Goal: Task Accomplishment & Management: Manage account settings

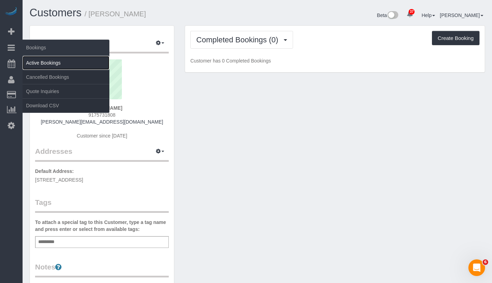
click at [58, 66] on link "Active Bookings" at bounding box center [66, 63] width 87 height 14
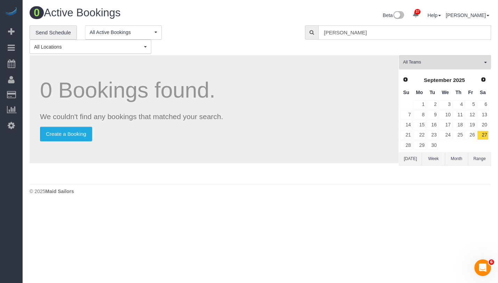
click at [400, 33] on input "Danielle Kanter" at bounding box center [404, 32] width 173 height 14
paste input "[PERSON_NAME]"
click at [358, 37] on input "[PERSON_NAME]" at bounding box center [404, 32] width 173 height 14
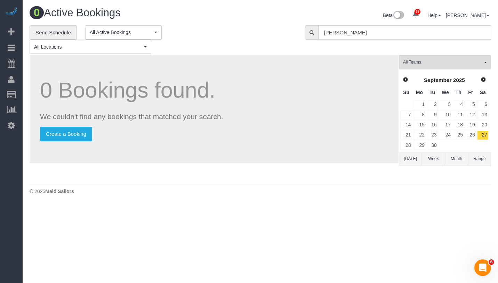
click at [358, 37] on input "[PERSON_NAME]" at bounding box center [404, 32] width 173 height 14
paste input "[PERSON_NAME]"
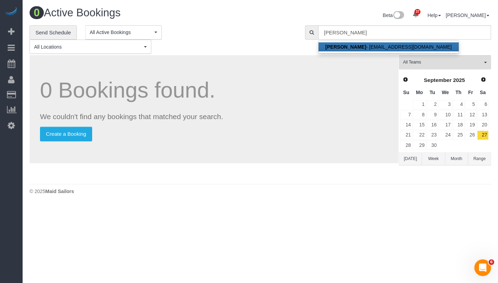
click at [360, 47] on link "Nicole Youssef - nicoleayoussef@gmail.com" at bounding box center [388, 46] width 140 height 9
type input "nicoleayoussef@gmail.com"
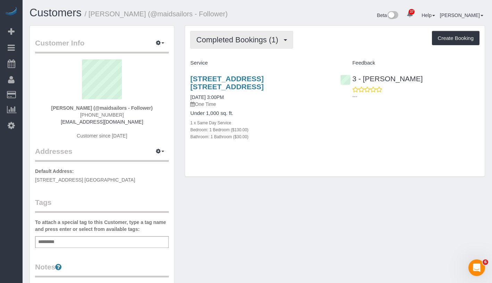
click at [235, 43] on span "Completed Bookings (1)" at bounding box center [238, 39] width 85 height 9
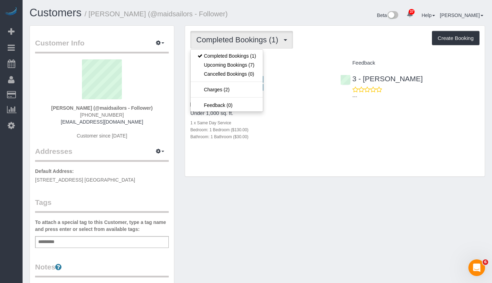
click at [363, 110] on div "12-23 Astoria Blvd, Apt. 2f, Astoria, NY 11102 03/28/2025 3:00PM One Time Under…" at bounding box center [335, 111] width 300 height 85
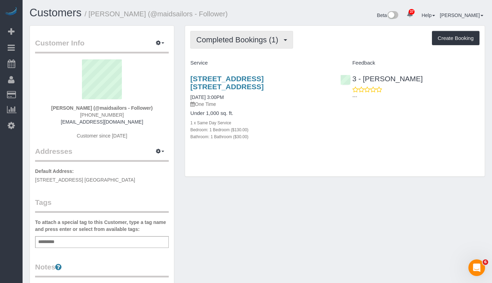
click at [251, 42] on span "Completed Bookings (1)" at bounding box center [238, 39] width 85 height 9
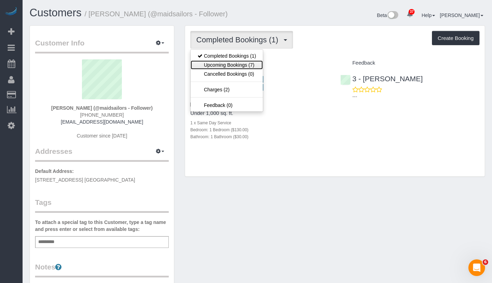
click at [245, 69] on link "Upcoming Bookings (7)" at bounding box center [227, 64] width 72 height 9
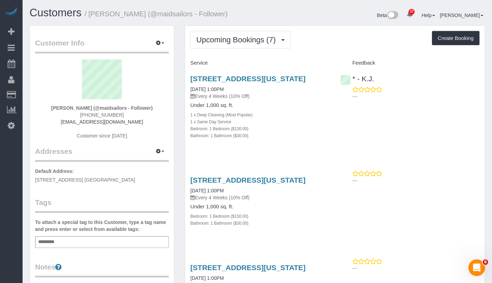
click at [221, 93] on div "12-23 Astoria Blvd, Apt.2f, New York, NY 11102 10/10/2025 1:00PM Every 4 Weeks …" at bounding box center [259, 87] width 139 height 25
click at [219, 92] on link "10/10/2025 1:00PM" at bounding box center [206, 90] width 33 height 6
drag, startPoint x: 91, startPoint y: 16, endPoint x: 141, endPoint y: 15, distance: 50.0
click at [141, 15] on small "/ Nicole Youssef (@maidsailors - Follower)" at bounding box center [156, 14] width 143 height 8
copy small "[PERSON_NAME]"
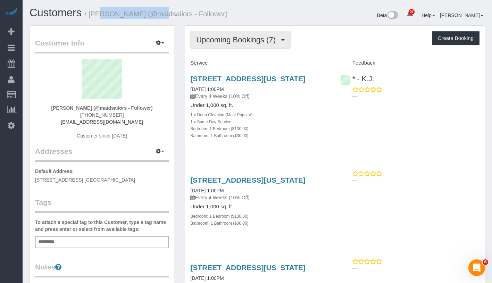
click at [254, 41] on span "Upcoming Bookings (7)" at bounding box center [237, 39] width 83 height 9
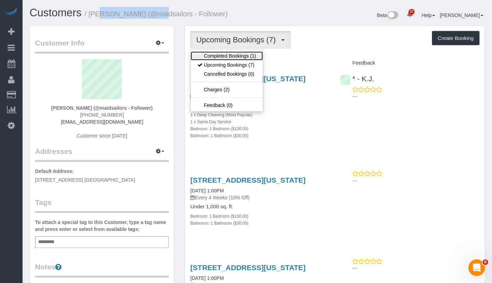
click at [247, 56] on link "Completed Bookings (1)" at bounding box center [227, 55] width 72 height 9
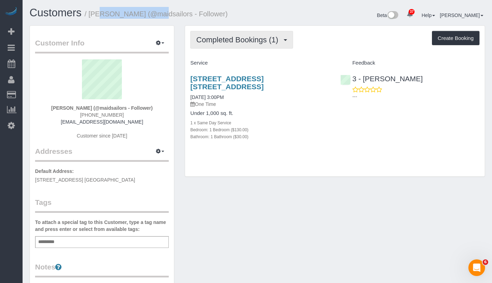
click at [231, 31] on button "Completed Bookings (1)" at bounding box center [241, 40] width 103 height 18
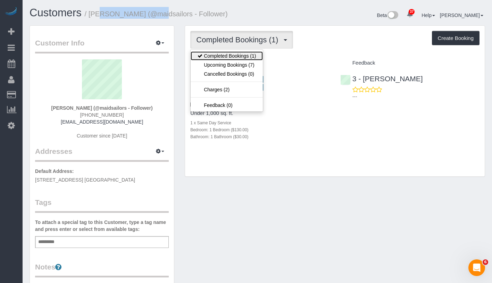
click at [227, 55] on link "Completed Bookings (1)" at bounding box center [227, 55] width 72 height 9
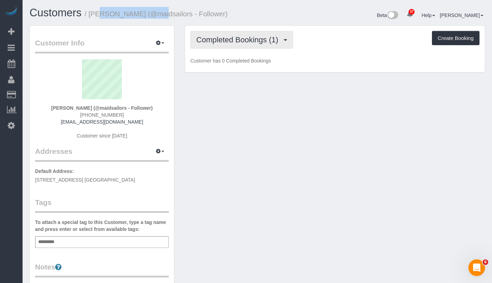
click at [247, 43] on span "Completed Bookings (1)" at bounding box center [238, 39] width 85 height 9
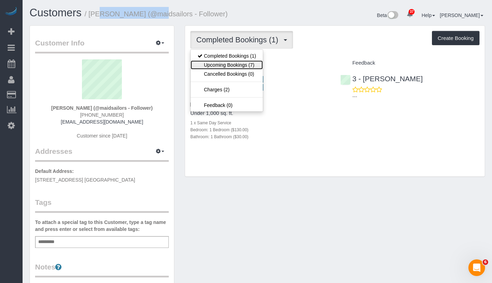
click at [241, 64] on link "Upcoming Bookings (7)" at bounding box center [227, 64] width 72 height 9
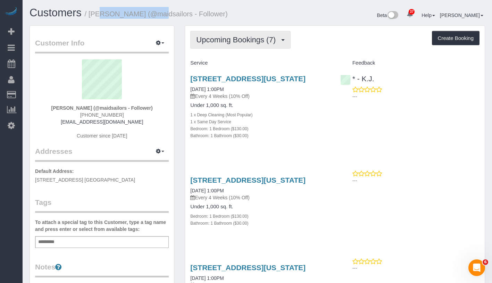
click at [254, 48] on button "Upcoming Bookings (7)" at bounding box center [240, 40] width 100 height 18
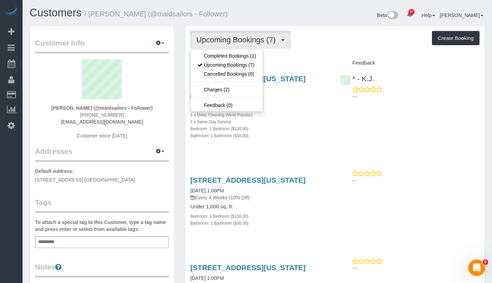
click at [302, 118] on div "1 x Deep Cleaning (Most Popular)" at bounding box center [259, 114] width 139 height 7
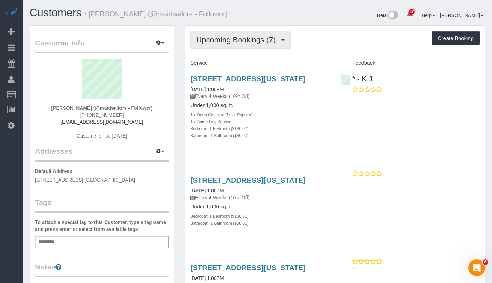
click at [251, 45] on button "Upcoming Bookings (7)" at bounding box center [240, 40] width 100 height 18
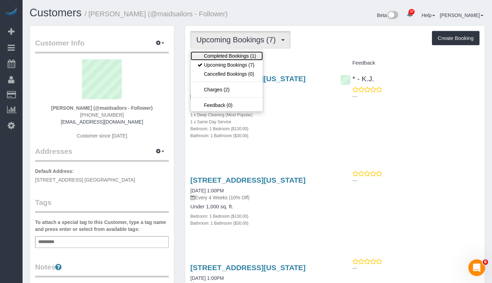
click at [250, 53] on link "Completed Bookings (1)" at bounding box center [227, 55] width 72 height 9
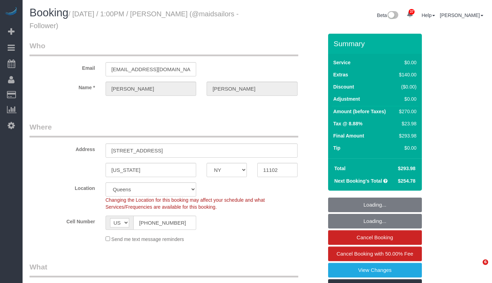
select select "NY"
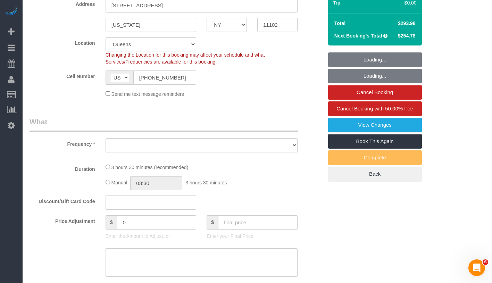
select select "object:1069"
select select "string:stripe-pm_1SGgox4VGloSiKo7XXUSv5So"
select select "1"
select select "number:59"
select select "number:75"
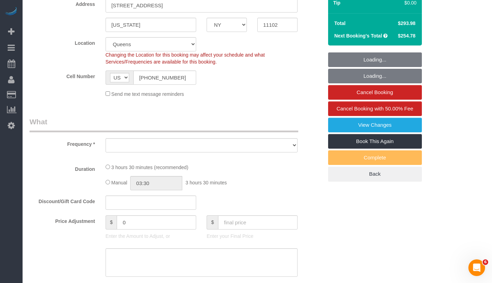
select select "number:15"
select select "number:5"
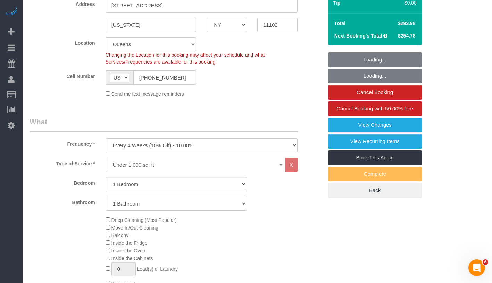
select select "spot1"
select select "1"
select select "object:1466"
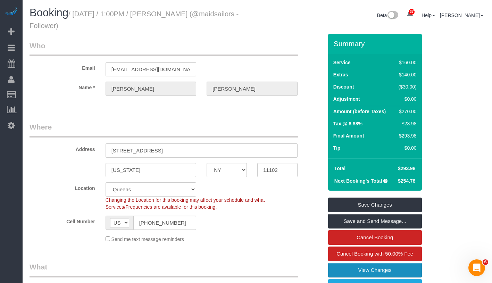
click at [403, 270] on link "View Changes" at bounding box center [375, 270] width 94 height 15
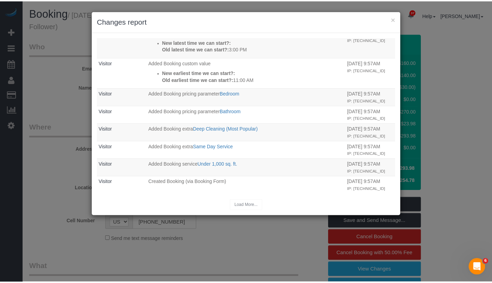
scroll to position [259, 0]
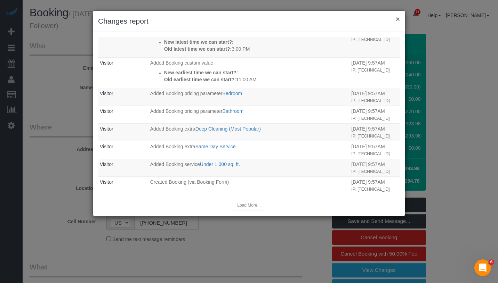
click at [397, 19] on button "×" at bounding box center [397, 18] width 4 height 7
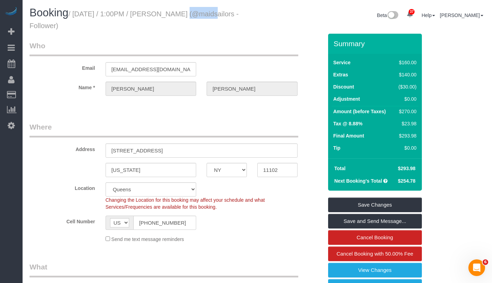
drag, startPoint x: 169, startPoint y: 13, endPoint x: 193, endPoint y: 15, distance: 24.4
click at [193, 15] on small "/ October 10, 2025 / 1:00PM / Nicole Youssef (@maidsailors - Follower)" at bounding box center [134, 19] width 209 height 19
copy small "Nicole"
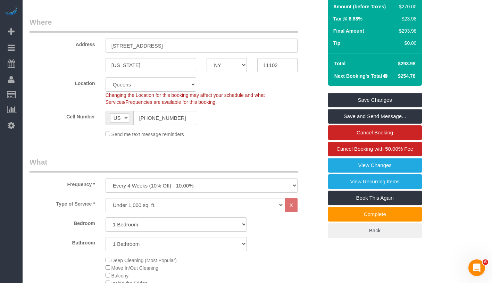
scroll to position [0, 0]
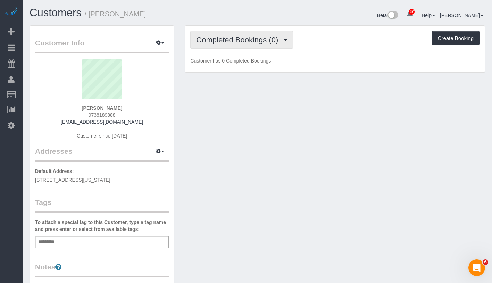
click at [250, 37] on span "Completed Bookings (0)" at bounding box center [238, 39] width 85 height 9
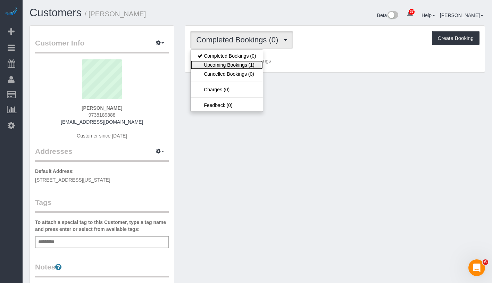
click at [238, 65] on link "Upcoming Bookings (1)" at bounding box center [227, 64] width 72 height 9
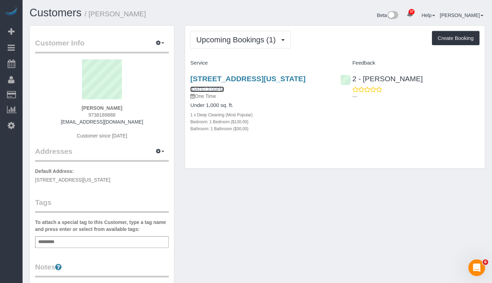
click at [224, 92] on link "[DATE] 3:00PM" at bounding box center [206, 90] width 33 height 6
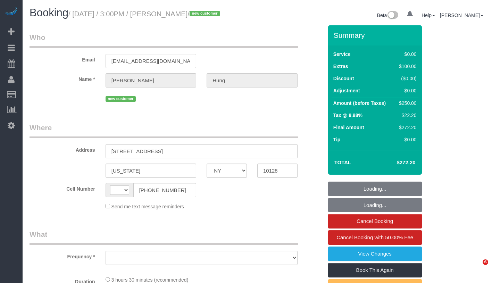
select select "NY"
select select "number:89"
select select "number:90"
select select "number:15"
select select "number:5"
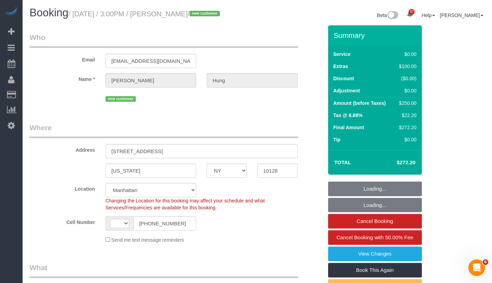
scroll to position [230, 0]
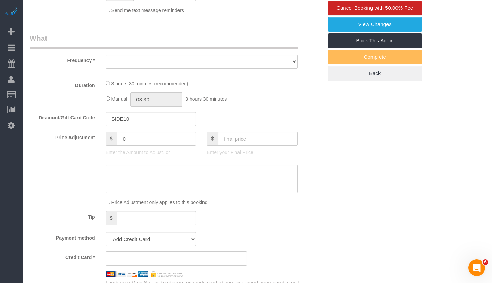
select select "string:stripe-pm_1SGkM44VGloSiKo7dSCjwkPj"
select select "string:[GEOGRAPHIC_DATA]"
select select "1"
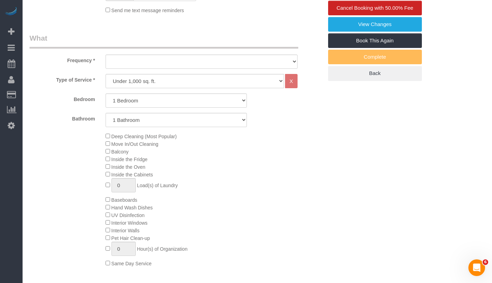
select select "1"
select select "object:1552"
select select "spot1"
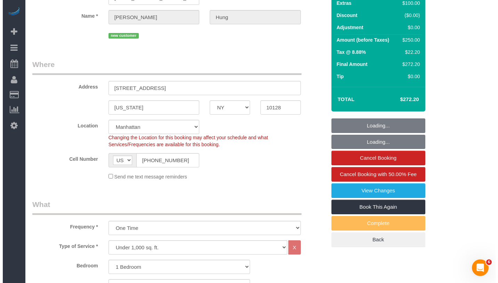
scroll to position [0, 0]
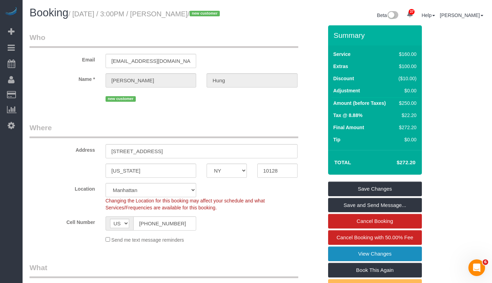
click at [389, 255] on link "View Changes" at bounding box center [375, 254] width 94 height 15
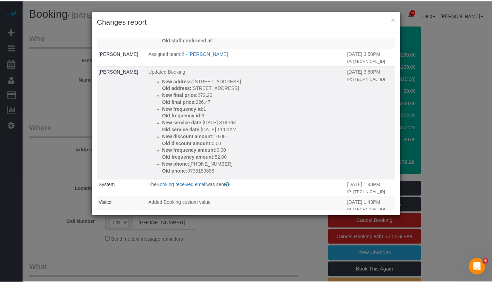
scroll to position [48, 0]
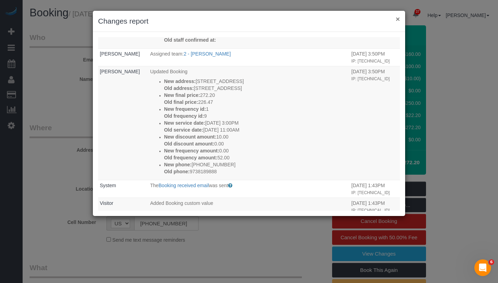
click at [397, 17] on button "×" at bounding box center [397, 18] width 4 height 7
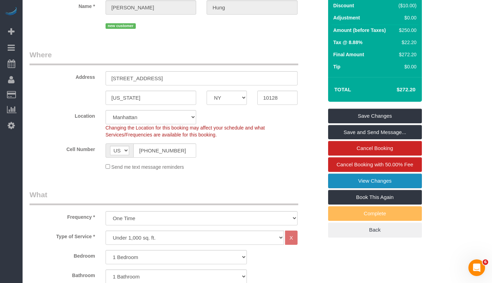
scroll to position [163, 0]
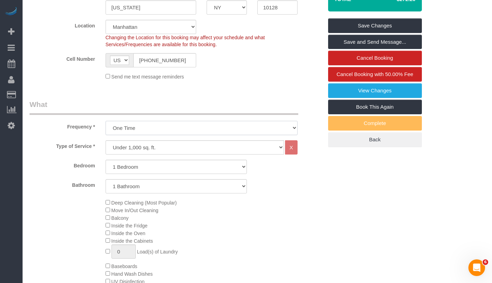
click at [224, 128] on select "One Time Weekly (20% Off) - 20.00% Every 2 Weeks (15% Off) - 15.00% Every 4 Wee…" at bounding box center [202, 128] width 192 height 14
select select "object:1553"
click at [106, 121] on select "One Time Weekly (20% Off) - 20.00% Every 2 Weeks (15% Off) - 15.00% Every 4 Wee…" at bounding box center [202, 128] width 192 height 14
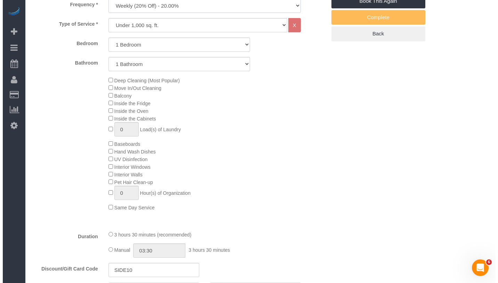
scroll to position [131, 0]
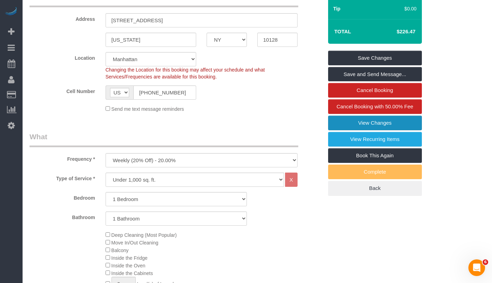
click at [411, 122] on link "View Changes" at bounding box center [375, 123] width 94 height 15
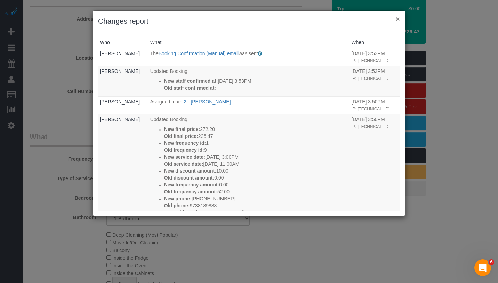
click at [396, 22] on button "×" at bounding box center [397, 18] width 4 height 7
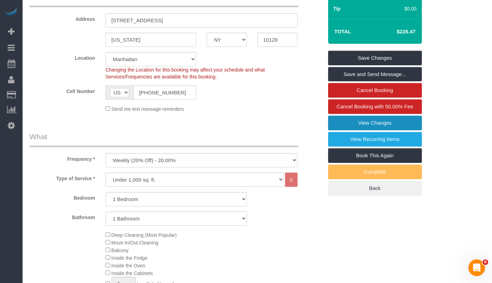
click at [401, 124] on link "View Changes" at bounding box center [375, 123] width 94 height 15
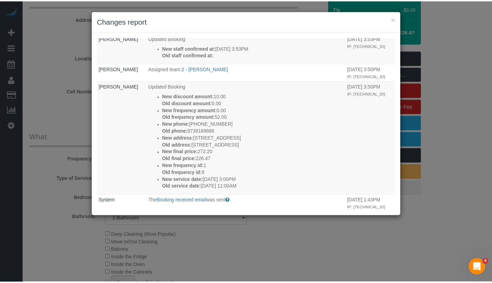
scroll to position [0, 0]
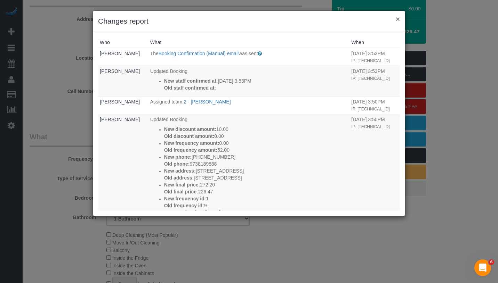
click at [398, 19] on button "×" at bounding box center [397, 18] width 4 height 7
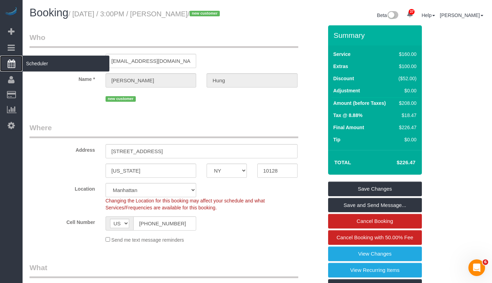
click at [47, 67] on span "Scheduler" at bounding box center [66, 64] width 87 height 16
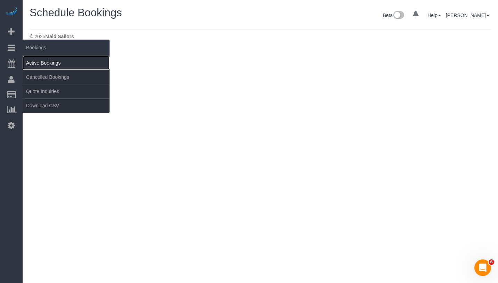
click at [69, 61] on link "Active Bookings" at bounding box center [66, 63] width 87 height 14
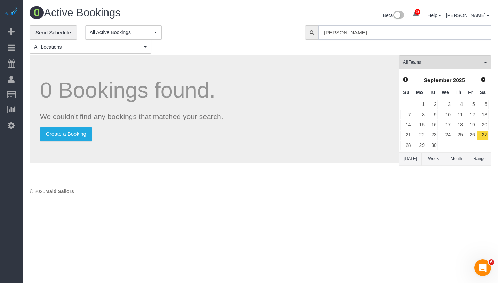
click at [385, 39] on input "Sandy Ballan" at bounding box center [404, 32] width 173 height 14
paste input "Nicole Youseff"
click at [351, 32] on input "Nicole Youseff" at bounding box center [404, 32] width 173 height 14
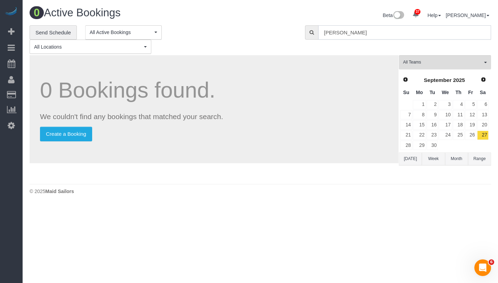
click at [386, 34] on input "Nicole Yousseff" at bounding box center [404, 32] width 173 height 14
type input "Nicole Yousseff"
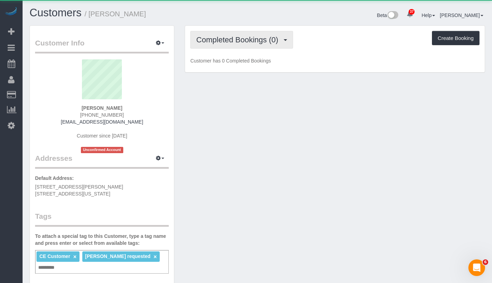
click at [244, 39] on span "Completed Bookings (0)" at bounding box center [238, 39] width 85 height 9
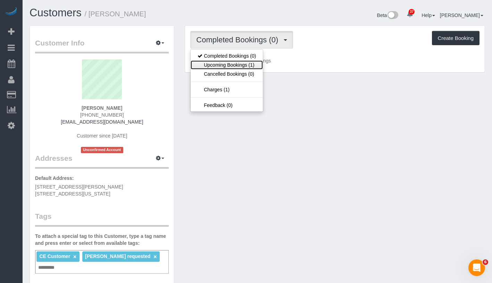
click at [238, 65] on link "Upcoming Bookings (1)" at bounding box center [227, 64] width 72 height 9
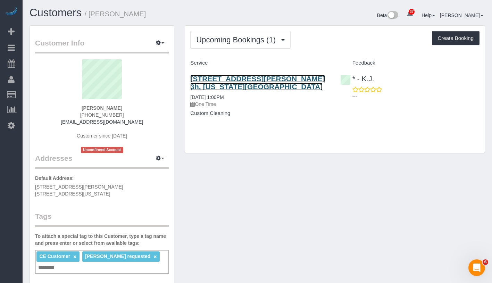
click at [243, 80] on link "40 Sutton Place Apt. 3h, New York, NY 10022" at bounding box center [257, 83] width 134 height 16
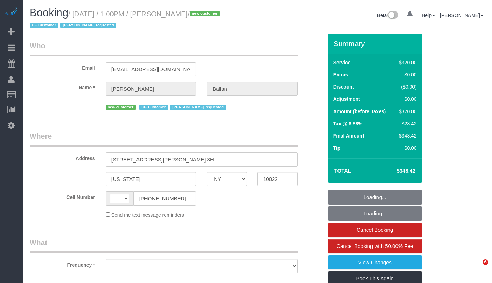
select select "NY"
select select "number:58"
select select "number:75"
select select "number:15"
select select "number:5"
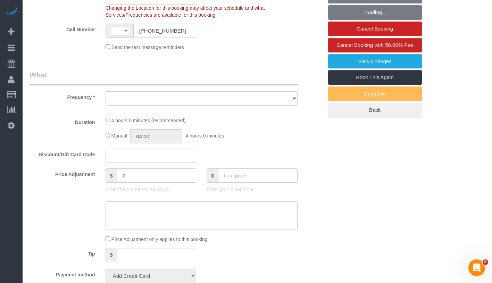
select select "string:[GEOGRAPHIC_DATA]"
select select "object:1103"
select select "240"
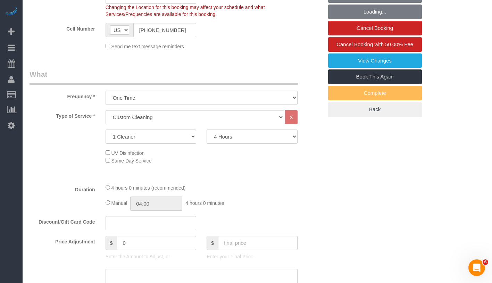
select select "spot1"
select select "object:1112"
select select "string:stripe-pm_1SGKoQ4VGloSiKo7HVgIKYXA"
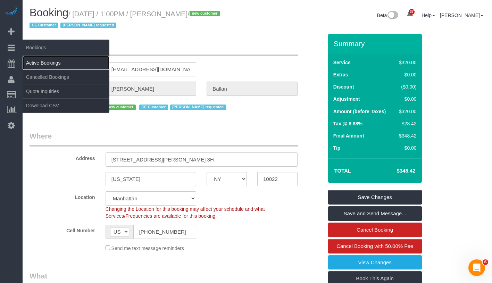
click at [44, 60] on link "Active Bookings" at bounding box center [66, 63] width 87 height 14
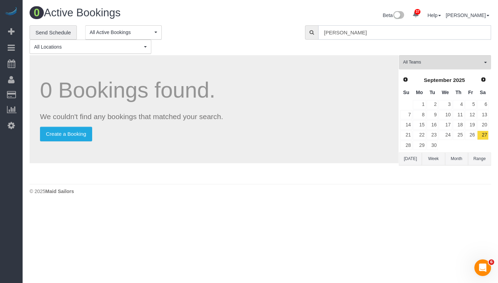
click at [377, 27] on input "Nicole Yousseff" at bounding box center [404, 32] width 173 height 14
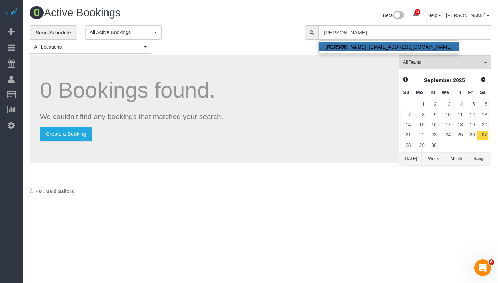
click at [382, 48] on link "Nicole Youssef - nicoleayoussef@gmail.com" at bounding box center [388, 46] width 140 height 9
type input "[EMAIL_ADDRESS][DOMAIN_NAME]"
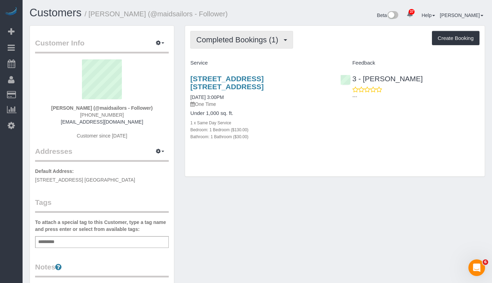
click at [262, 43] on span "Completed Bookings (1)" at bounding box center [238, 39] width 85 height 9
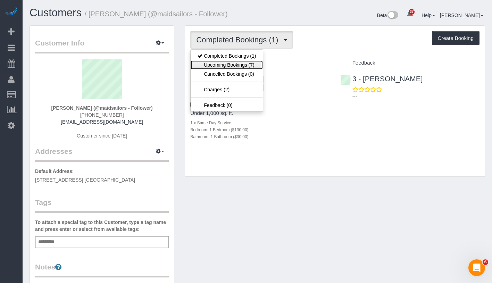
click at [244, 66] on link "Upcoming Bookings (7)" at bounding box center [227, 64] width 72 height 9
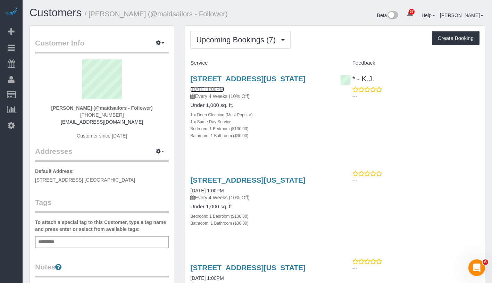
click at [222, 92] on link "10/10/2025 1:00PM" at bounding box center [206, 90] width 33 height 6
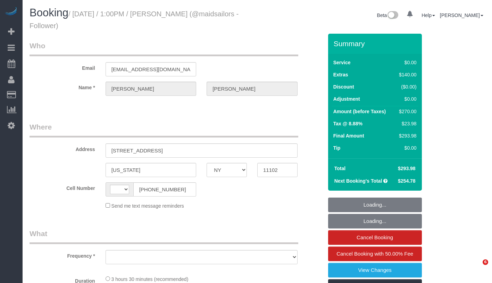
select select "NY"
select select "string:[GEOGRAPHIC_DATA]"
select select "number:59"
select select "number:75"
select select "number:15"
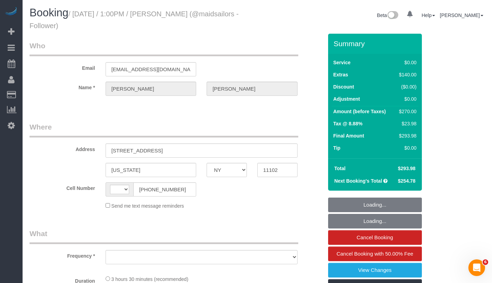
select select "number:5"
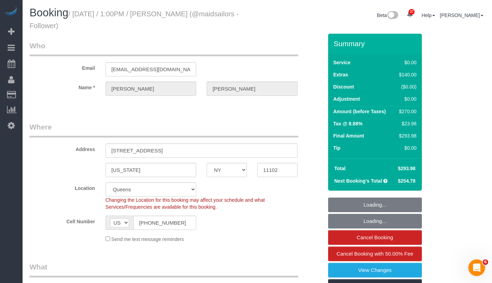
select select "string:stripe-pm_1SGgox4VGloSiKo7XXUSv5So"
select select "object:964"
select select "spot1"
select select "object:1430"
select select "1"
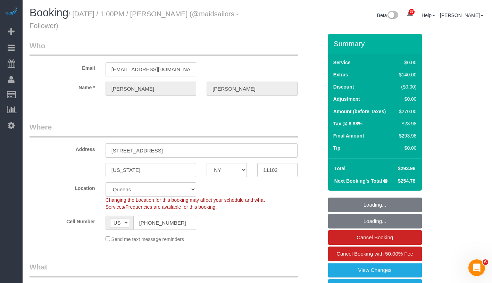
select select "1"
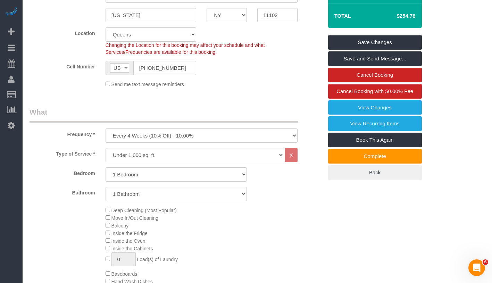
scroll to position [280, 0]
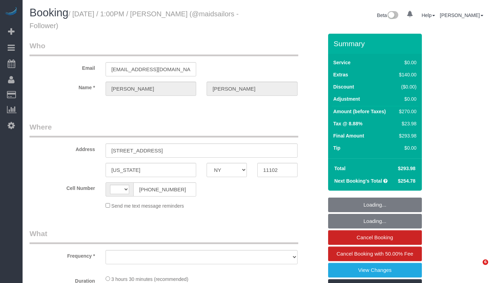
select select "NY"
select select "string:stripe-pm_1SGgox4VGloSiKo7XXUSv5So"
select select "spot1"
select select "number:59"
select select "number:75"
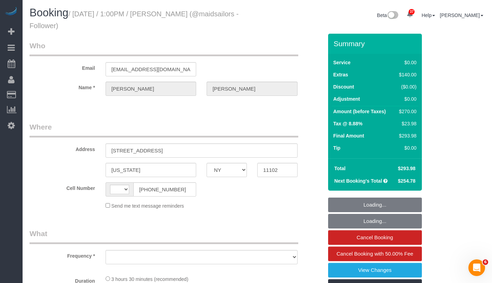
select select "number:15"
select select "number:5"
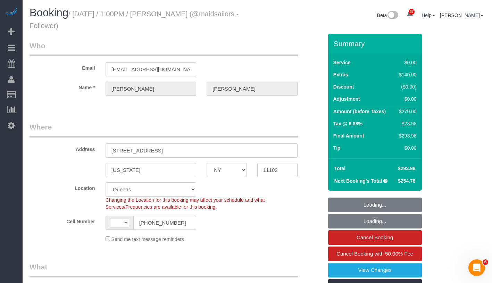
select select "string:[GEOGRAPHIC_DATA]"
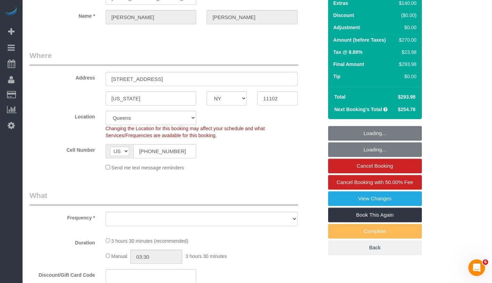
select select "spot36"
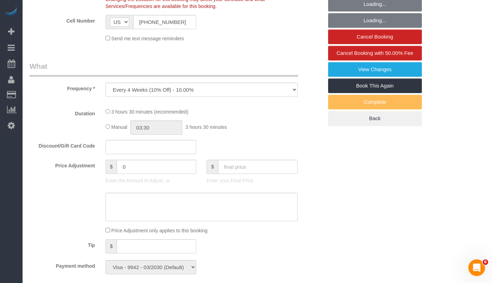
select select "object:1325"
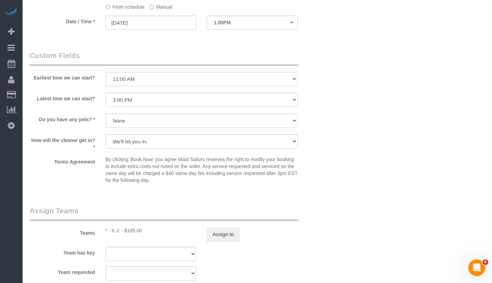
select select "1"
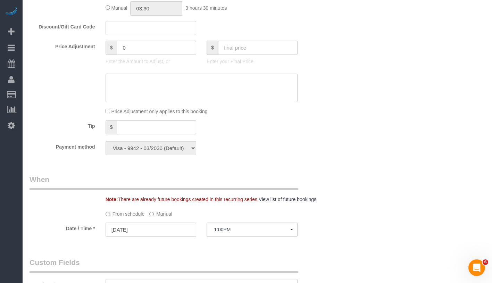
select select "1"
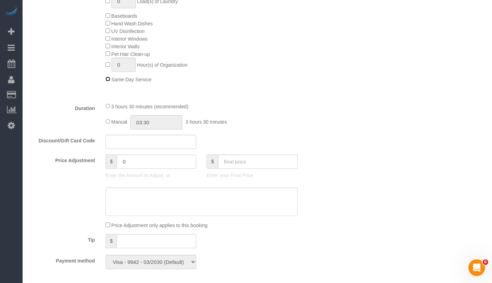
scroll to position [415, 0]
click at [156, 160] on input "0" at bounding box center [157, 160] width 80 height 14
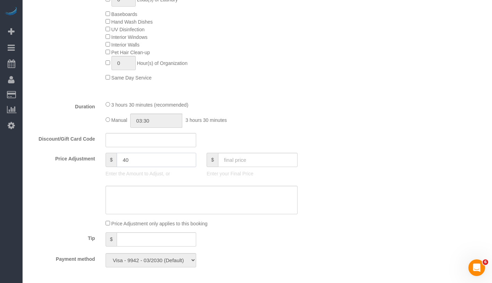
type input "40"
click at [154, 197] on textarea at bounding box center [202, 200] width 192 height 28
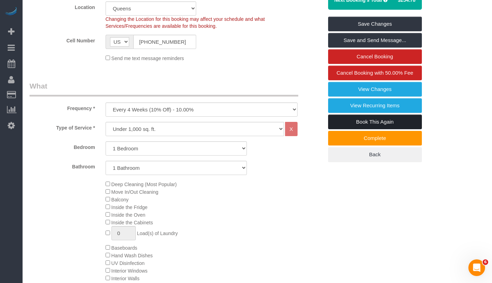
scroll to position [0, 0]
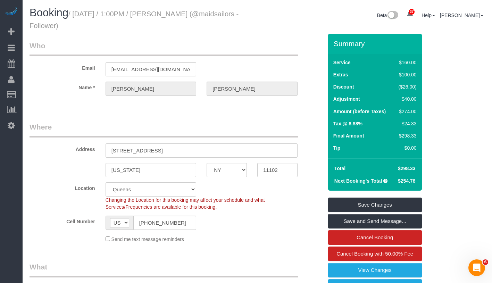
type textarea "Cleaner needed additional time."
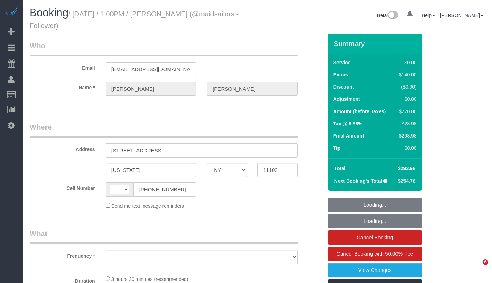
select select "NY"
select select "string:[GEOGRAPHIC_DATA]"
select select "string:stripe-pm_1SGgox4VGloSiKo7XXUSv5So"
select select "object:820"
select select "spot1"
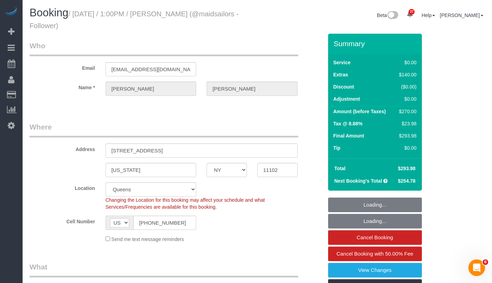
select select "number:59"
select select "number:75"
select select "number:15"
select select "number:5"
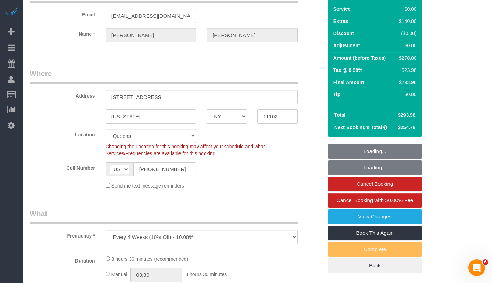
select select "object:1430"
select select "1"
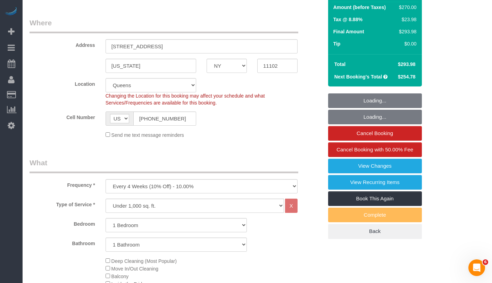
select select "1"
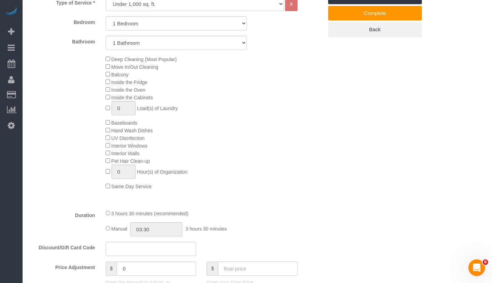
scroll to position [311, 0]
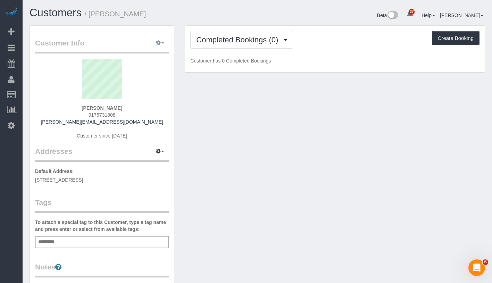
click at [161, 44] on button "button" at bounding box center [159, 43] width 17 height 11
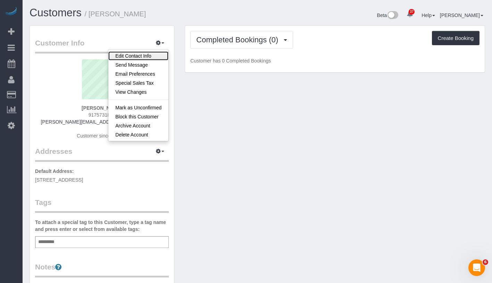
click at [156, 56] on link "Edit Contact Info" at bounding box center [138, 55] width 60 height 9
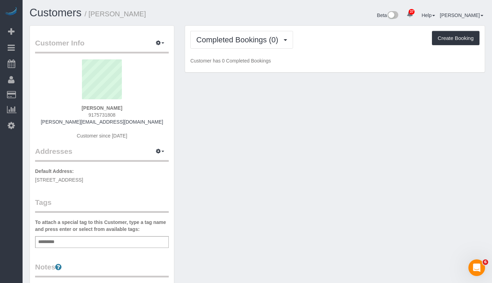
select select "NY"
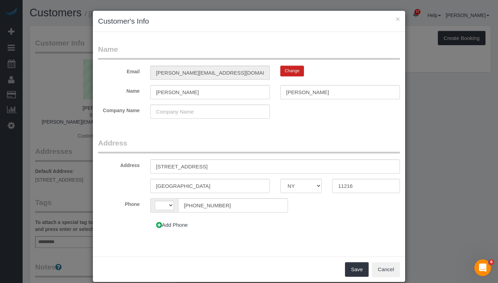
select select "string:[GEOGRAPHIC_DATA]"
click at [186, 166] on input "346 Gates Ave, 2B" at bounding box center [274, 166] width 249 height 14
click at [201, 165] on input "346 Gates Avenue, 2B" at bounding box center [274, 166] width 249 height 14
click at [199, 166] on input "346 Gates Avenue, 2B" at bounding box center [274, 166] width 249 height 14
type input "[STREET_ADDRESS] 2B"
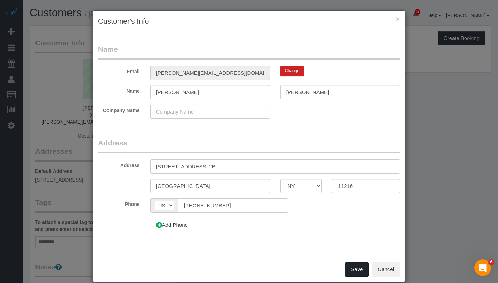
click at [358, 264] on button "Save" at bounding box center [357, 269] width 24 height 15
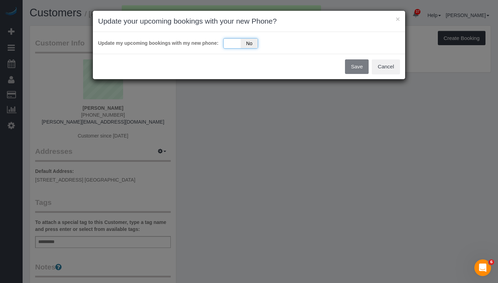
click at [235, 39] on div "Yes No" at bounding box center [240, 43] width 35 height 10
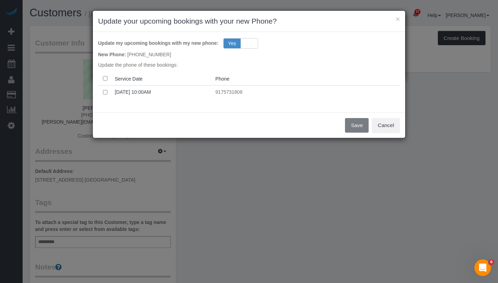
click at [102, 81] on th at bounding box center [105, 79] width 14 height 14
click at [356, 121] on button "Save" at bounding box center [357, 125] width 24 height 15
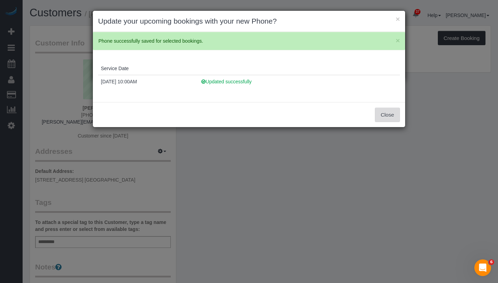
click at [379, 116] on button "Close" at bounding box center [387, 115] width 25 height 15
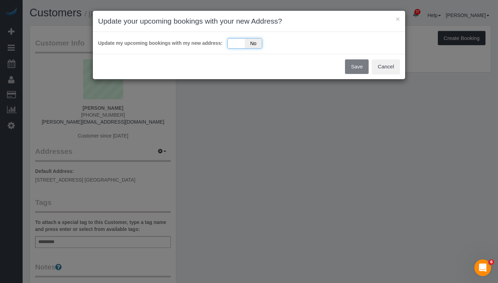
click at [233, 48] on div "Yes No" at bounding box center [244, 43] width 35 height 10
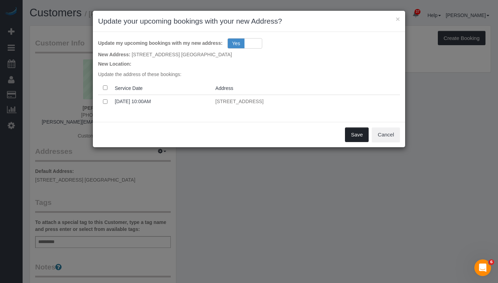
click at [346, 130] on button "Save" at bounding box center [357, 135] width 24 height 15
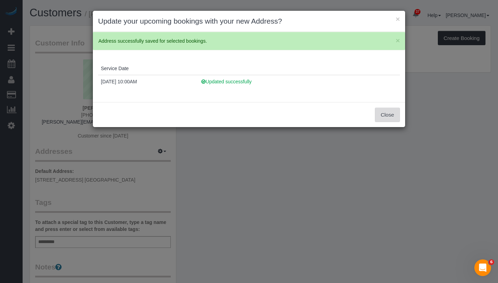
click at [395, 112] on button "Close" at bounding box center [387, 115] width 25 height 15
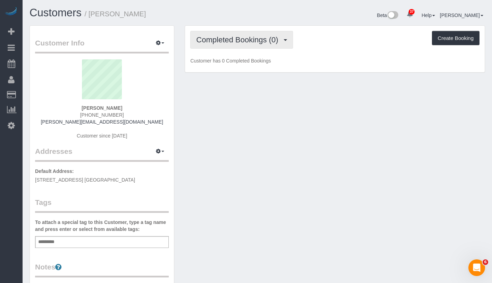
click at [257, 45] on button "Completed Bookings (0)" at bounding box center [241, 40] width 103 height 18
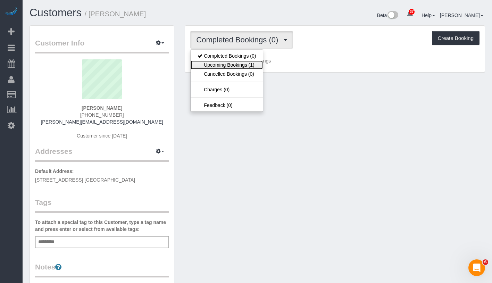
click at [245, 64] on link "Upcoming Bookings (1)" at bounding box center [227, 64] width 72 height 9
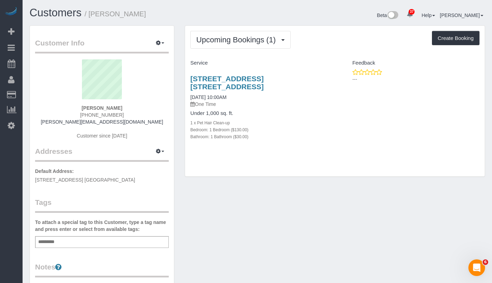
drag, startPoint x: 194, startPoint y: 76, endPoint x: 236, endPoint y: 88, distance: 43.3
click at [236, 88] on div "346 Gates Avenue, Apt. 2b, Brooklyn, NY 11216 10/12/2025 10:00AM One Time Under…" at bounding box center [260, 111] width 150 height 85
copy link "346 Gates Avenue, Apt. 2b, Brooklyn, NY 11216"
click at [232, 82] on link "346 Gates Avenue, Apt. 2b, Brooklyn, NY 11216" at bounding box center [226, 83] width 73 height 16
click at [89, 238] on div "Add a tag" at bounding box center [102, 242] width 134 height 12
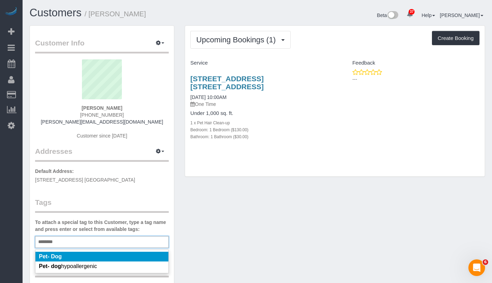
type input "********"
click at [88, 257] on li "Pet- Dog" at bounding box center [101, 257] width 133 height 10
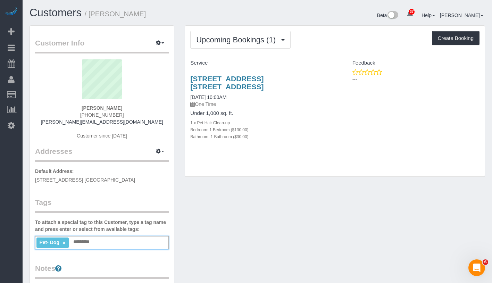
click at [245, 195] on div "Customer Info Edit Contact Info Send Message Email Preferences Special Sales Ta…" at bounding box center [257, 255] width 466 height 460
click at [212, 100] on div "346 Gates Avenue, Apt. 2b, Brooklyn, NY 11216 10/12/2025 10:00AM One Time" at bounding box center [259, 91] width 139 height 33
click at [213, 98] on link "10/12/2025 10:00AM" at bounding box center [208, 98] width 36 height 6
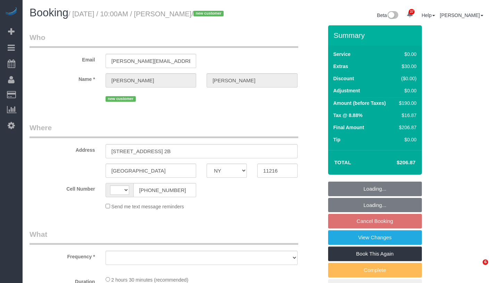
select select "NY"
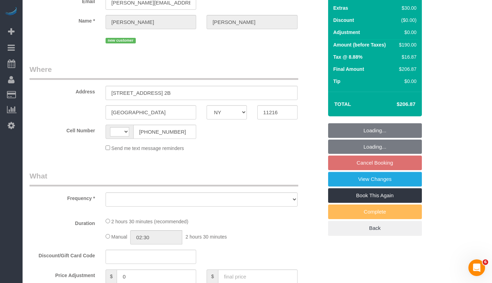
select select "string:[GEOGRAPHIC_DATA]"
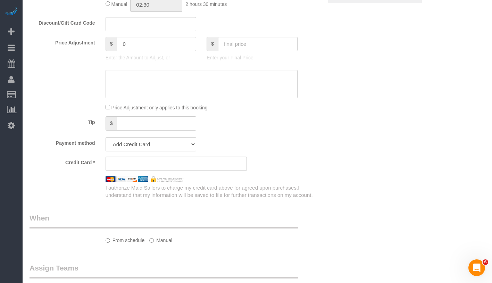
select select "object:809"
select select "spot3"
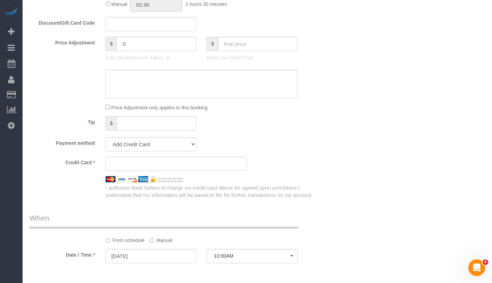
select select "1"
select select "number:57"
select select "number:75"
select select "number:13"
select select "number:5"
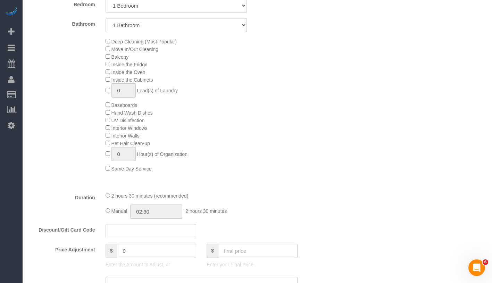
select select "object:1424"
select select "string:stripe-pm_1SGmJA4VGloSiKo7qTIQOoji"
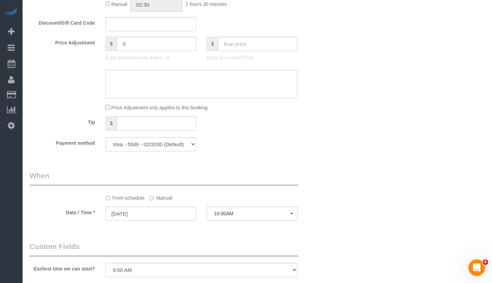
select select "spot63"
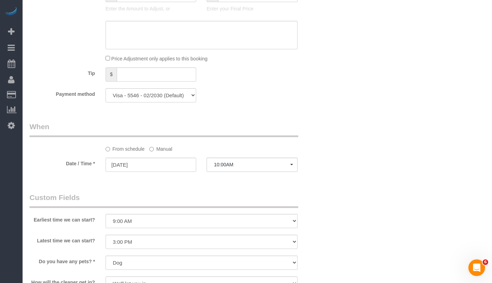
select select "1"
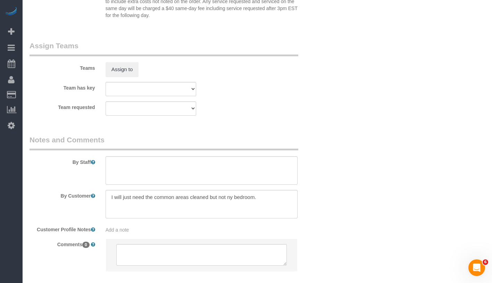
scroll to position [929, 0]
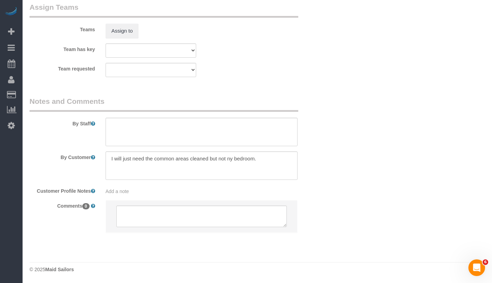
click at [149, 195] on div "Add a note" at bounding box center [202, 191] width 192 height 7
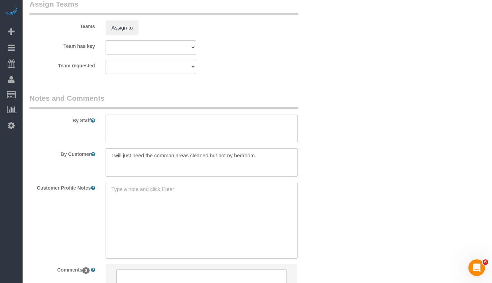
click at [148, 197] on textarea at bounding box center [202, 220] width 192 height 77
paste textarea "beds 1 baths -- sqft"
click at [110, 205] on textarea "beds 1 baths -- sqft" at bounding box center [202, 220] width 192 height 77
click at [110, 207] on textarea "2 beds 1 baths -- sqft" at bounding box center [202, 220] width 192 height 77
click at [111, 206] on textarea "2 beds/ 1 baths -- sqft" at bounding box center [202, 220] width 192 height 77
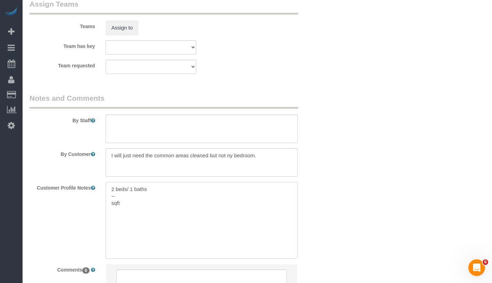
click at [110, 206] on textarea "2 beds/ 1 baths -- sqft" at bounding box center [202, 220] width 192 height 77
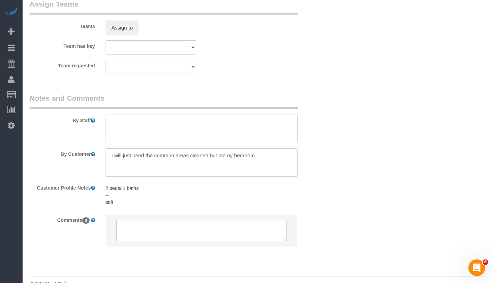
click at [156, 196] on pre "2 beds/ 1 baths -- sqft" at bounding box center [202, 195] width 192 height 21
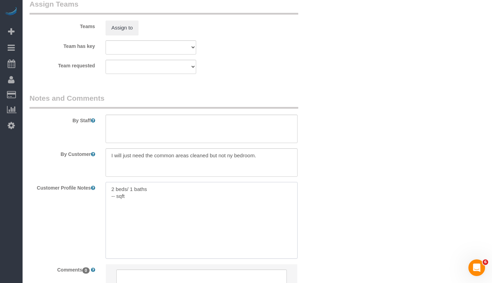
paste textarea "https://www.zillow.com/homedetails/346-Gates-Ave-APT-2B-Brooklyn-NY-11216/21019…"
type textarea "2 beds/ 1 baths -- sqft https://www.zillow.com/homedetails/346-Gates-Ave-APT-2B…"
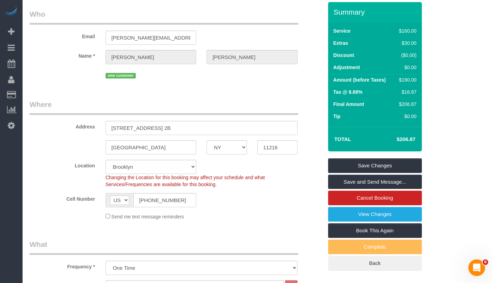
scroll to position [0, 0]
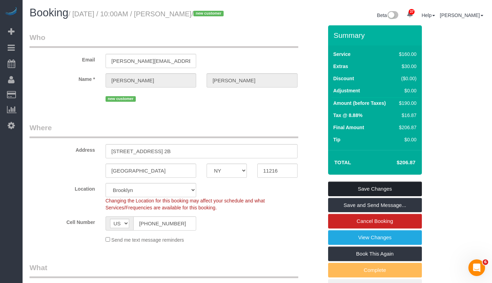
click at [405, 195] on link "Save Changes" at bounding box center [375, 189] width 94 height 15
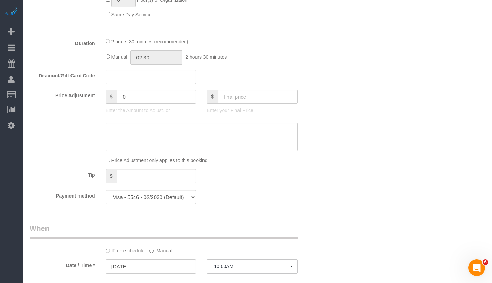
scroll to position [621, 0]
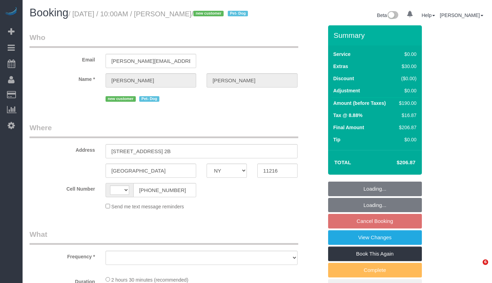
select select "NY"
select select "number:57"
select select "number:75"
select select "number:13"
select select "number:5"
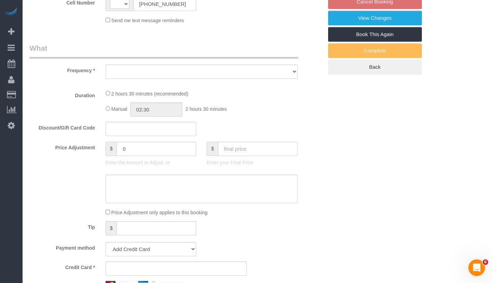
select select "string:[GEOGRAPHIC_DATA]"
select select "string:stripe-pm_1SGmJA4VGloSiKo7qTIQOoji"
select select "1"
select select "spot3"
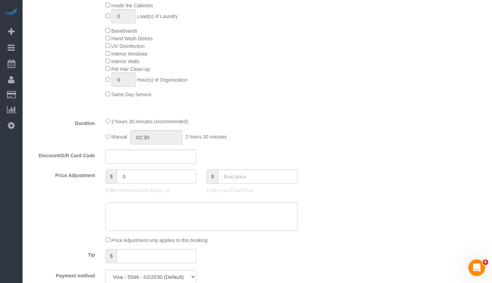
select select "object:1068"
select select "1"
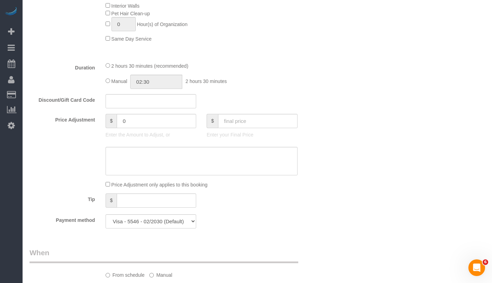
select select "object:1464"
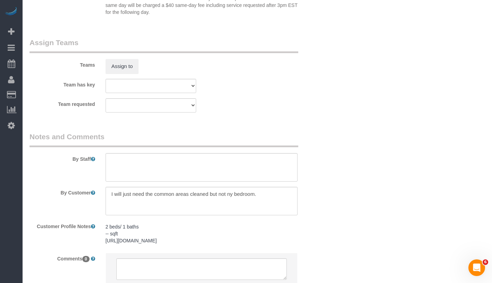
scroll to position [959, 0]
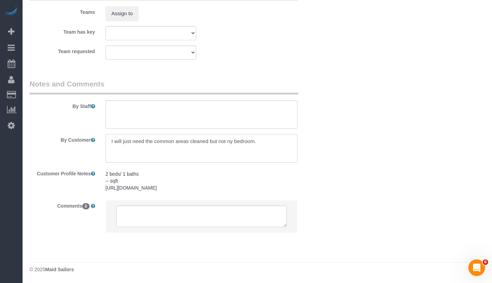
drag, startPoint x: 110, startPoint y: 133, endPoint x: 313, endPoint y: 132, distance: 202.9
click at [313, 134] on div "By Customer" at bounding box center [176, 148] width 304 height 28
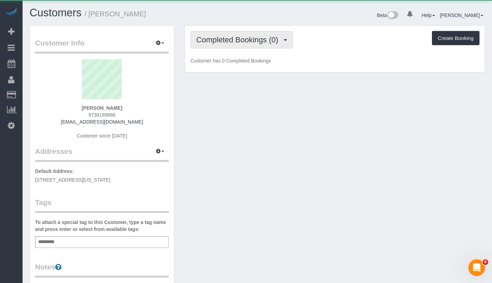
click at [215, 43] on button "Completed Bookings (0)" at bounding box center [241, 40] width 103 height 18
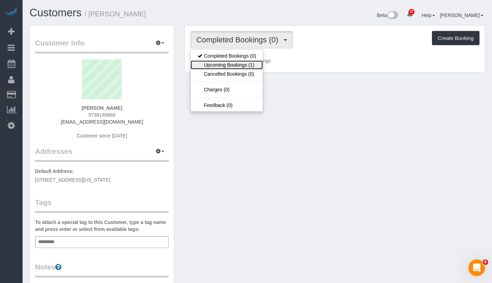
click at [220, 63] on link "Upcoming Bookings (1)" at bounding box center [227, 64] width 72 height 9
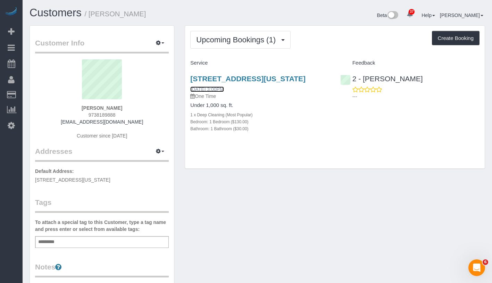
click at [208, 92] on link "[DATE] 3:00PM" at bounding box center [206, 90] width 33 height 6
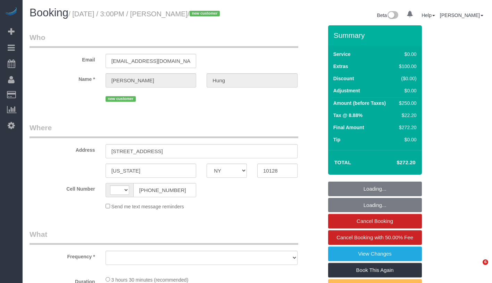
select select "NY"
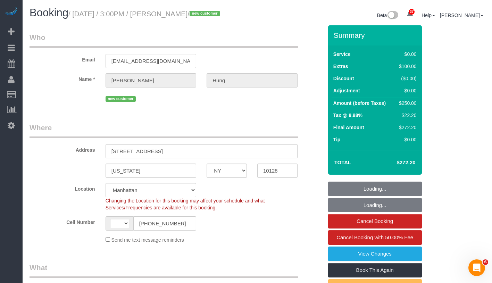
select select "object:578"
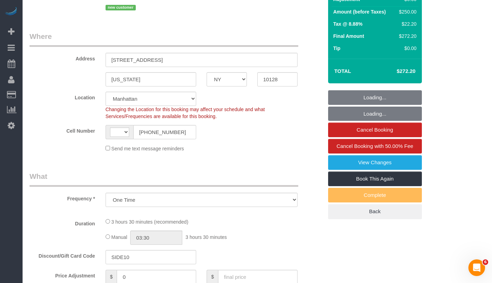
select select "string:[GEOGRAPHIC_DATA]"
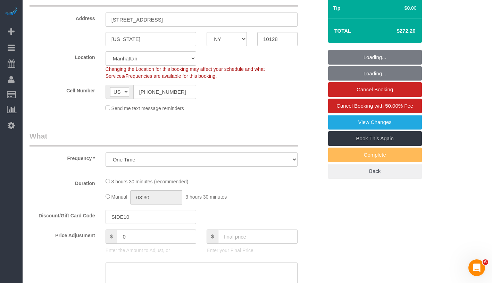
select select "1"
select select "spot1"
select select "number:89"
select select "number:90"
select select "number:15"
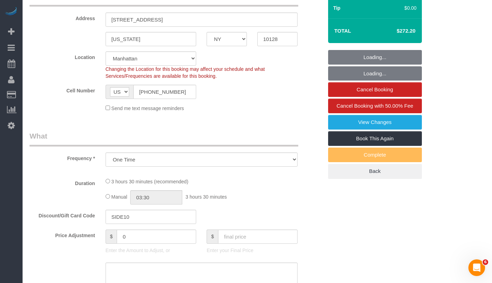
select select "number:5"
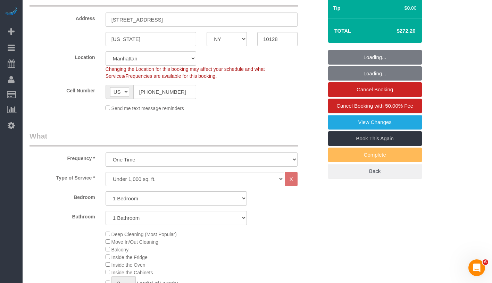
select select "string:stripe-pm_1SGkM44VGloSiKo7dSCjwkPj"
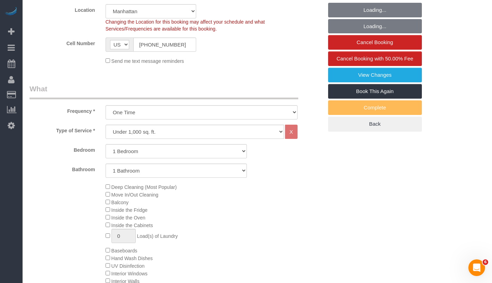
select select "1"
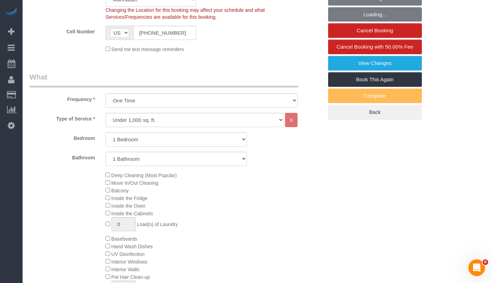
scroll to position [197, 0]
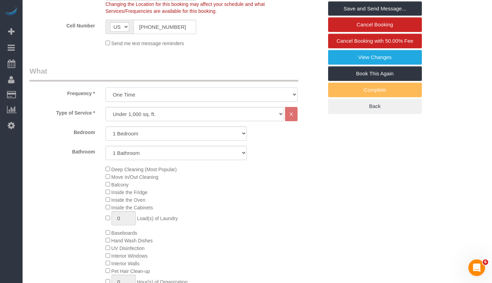
click at [189, 96] on select "One Time Weekly (20% Off) - 20.00% Every 2 Weeks (15% Off) - 15.00% Every 4 Wee…" at bounding box center [202, 95] width 192 height 14
select select "object:579"
click at [106, 88] on select "One Time Weekly (20% Off) - 20.00% Every 2 Weeks (15% Off) - 15.00% Every 4 Wee…" at bounding box center [202, 95] width 192 height 14
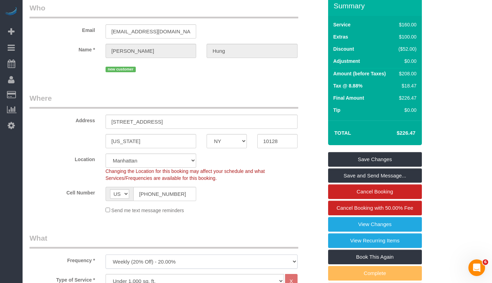
scroll to position [0, 0]
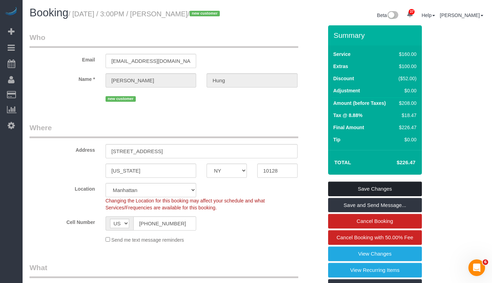
click at [389, 184] on link "Save Changes" at bounding box center [375, 189] width 94 height 15
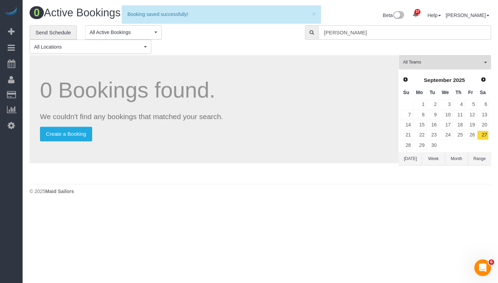
click at [380, 34] on input "Nicole Youssef" at bounding box center [404, 32] width 173 height 14
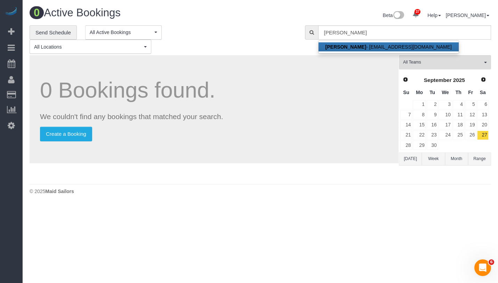
click at [365, 47] on link "Penny Hung - pennyxhung@gmail.com" at bounding box center [388, 46] width 140 height 9
type input "pennyxhung@gmail.com"
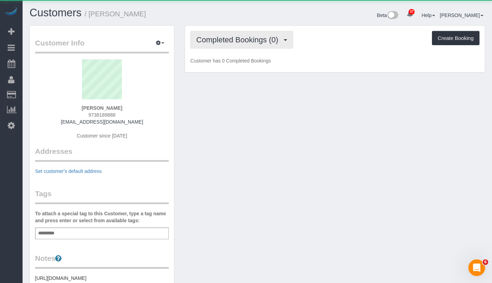
click at [240, 39] on span "Completed Bookings (0)" at bounding box center [238, 39] width 85 height 9
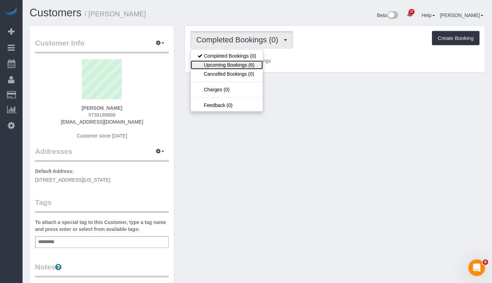
click at [233, 61] on link "Upcoming Bookings (6)" at bounding box center [227, 64] width 72 height 9
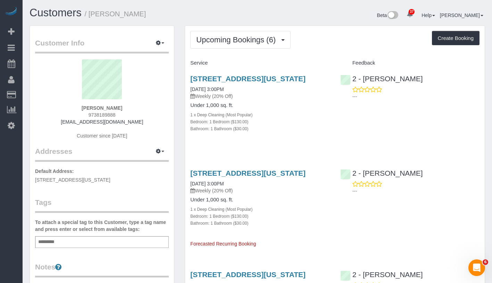
click at [340, 44] on div "Upcoming Bookings (6) Completed Bookings (0) Upcoming Bookings (6) Cancelled Bo…" at bounding box center [334, 40] width 289 height 18
click at [224, 187] on link "10/18/2025 3:00PM" at bounding box center [206, 184] width 33 height 6
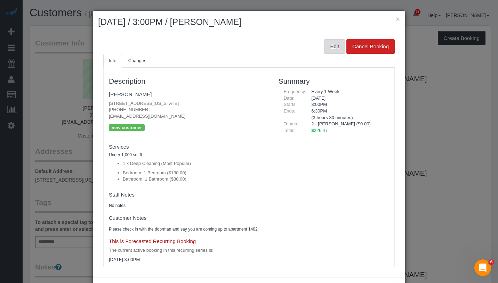
click at [327, 48] on button "Edit" at bounding box center [334, 46] width 21 height 15
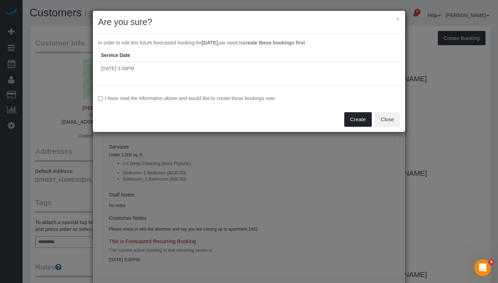
click at [349, 120] on button "Create" at bounding box center [357, 119] width 27 height 15
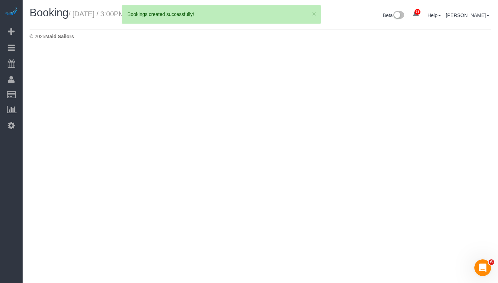
select select "NY"
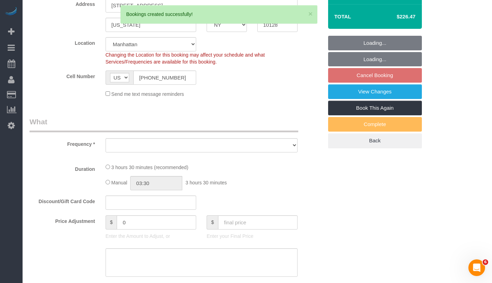
select select "object:2969"
select select "string:stripe-pm_1SGkM44VGloSiKo7dSCjwkPj"
select select "number:89"
select select "number:90"
select select "number:15"
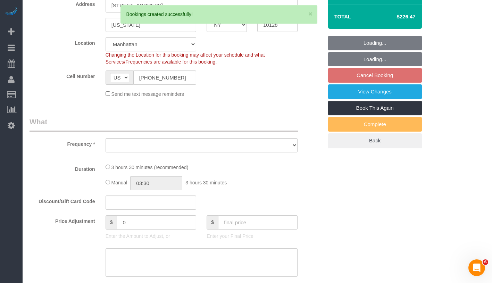
select select "number:5"
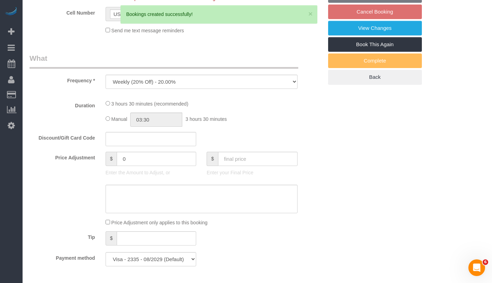
select select "object:3228"
select select "1"
select select "spot57"
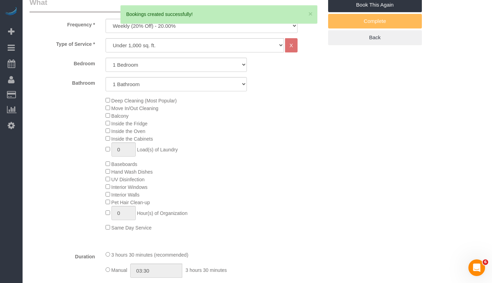
select select "1"
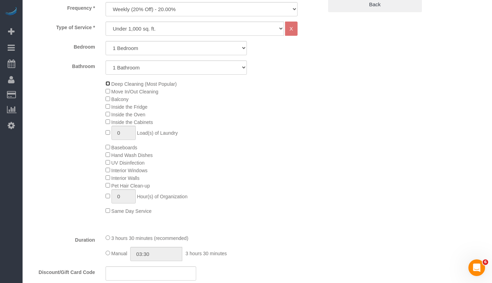
scroll to position [432, 0]
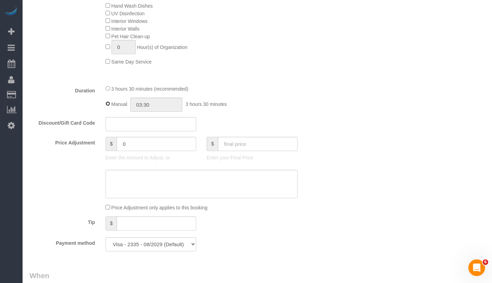
type input "02:00"
select select "spot113"
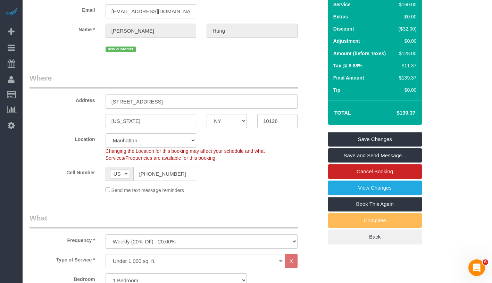
scroll to position [0, 0]
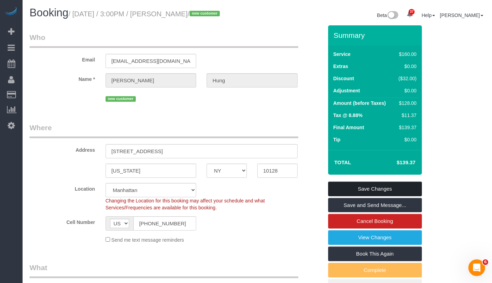
click at [412, 188] on link "Save Changes" at bounding box center [375, 189] width 94 height 15
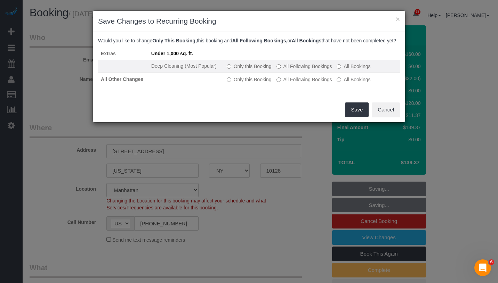
click at [288, 70] on label "All Following Bookings" at bounding box center [304, 66] width 56 height 7
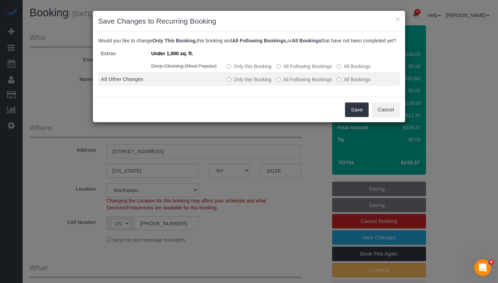
click at [287, 81] on td "Only this Booking All Following Bookings All Bookings" at bounding box center [312, 79] width 176 height 13
click at [287, 82] on td "Only this Booking All Following Bookings All Bookings" at bounding box center [312, 79] width 176 height 13
click at [287, 83] on label "All Following Bookings" at bounding box center [304, 79] width 56 height 7
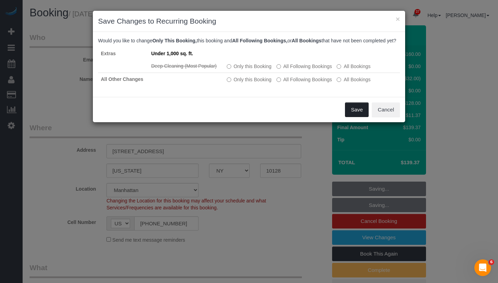
click at [359, 117] on button "Save" at bounding box center [357, 109] width 24 height 15
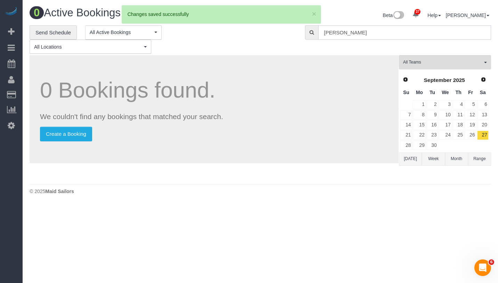
click at [374, 32] on input "penny hung" at bounding box center [404, 32] width 173 height 14
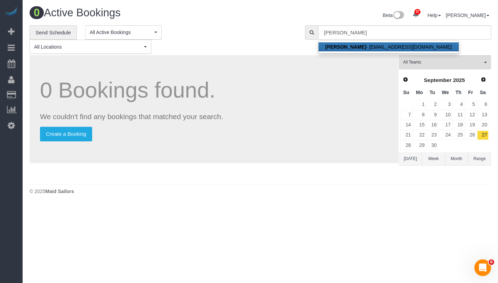
click at [346, 45] on strong "Penny Hung" at bounding box center [345, 47] width 41 height 6
type input "pennyxhung@gmail.com"
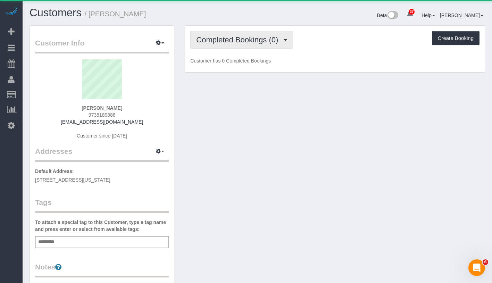
click at [252, 43] on span "Completed Bookings (0)" at bounding box center [238, 39] width 85 height 9
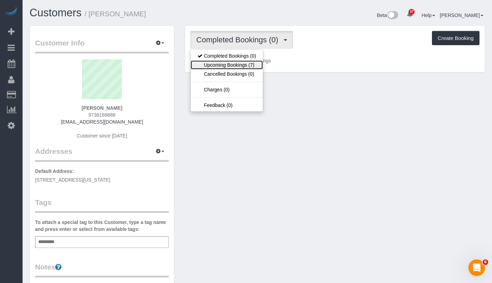
click at [231, 65] on link "Upcoming Bookings (7)" at bounding box center [227, 64] width 72 height 9
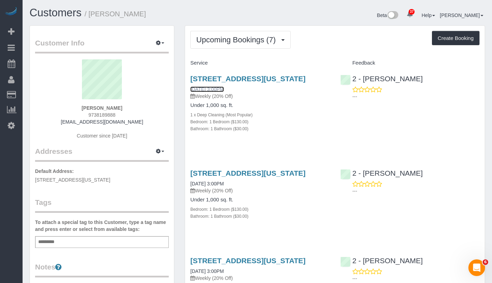
click at [224, 92] on link "10/11/2025 3:00PM" at bounding box center [206, 90] width 33 height 6
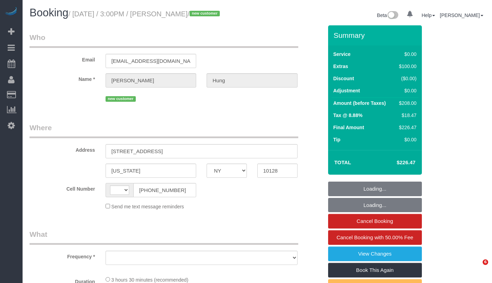
select select "NY"
select select "string:[GEOGRAPHIC_DATA]"
select select "object:819"
select select "number:89"
select select "number:90"
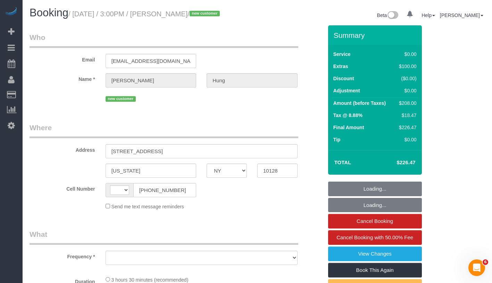
select select "number:15"
select select "number:5"
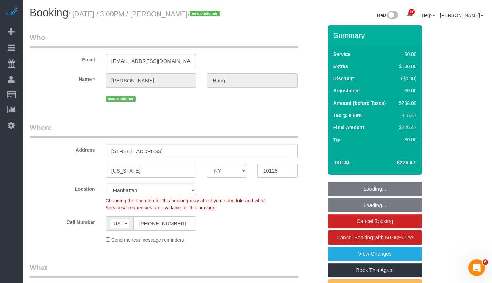
select select "object:974"
select select "string:stripe-pm_1SGkM44VGloSiKo7dSCjwkPj"
select select "1"
select select "spot1"
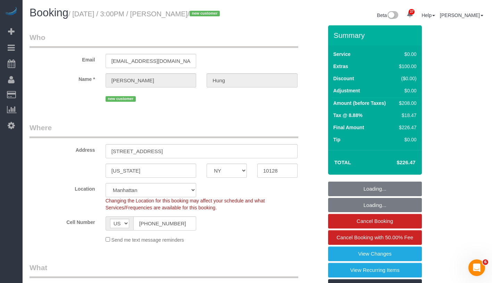
select select "1"
click at [396, 255] on link "View Changes" at bounding box center [375, 254] width 94 height 15
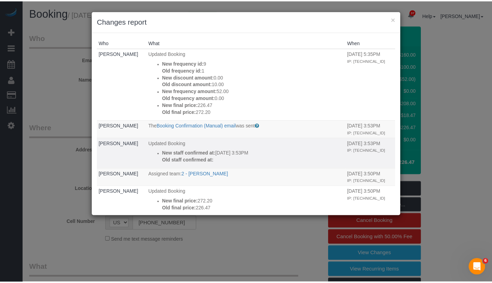
scroll to position [133, 0]
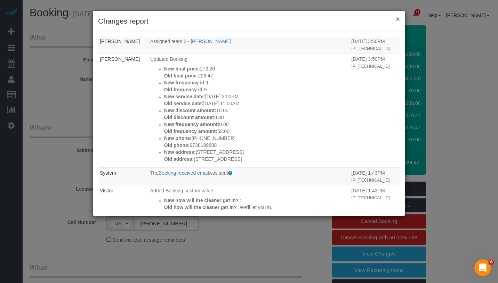
click at [397, 19] on button "×" at bounding box center [397, 18] width 4 height 7
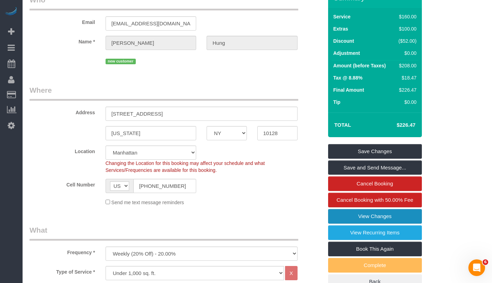
scroll to position [143, 0]
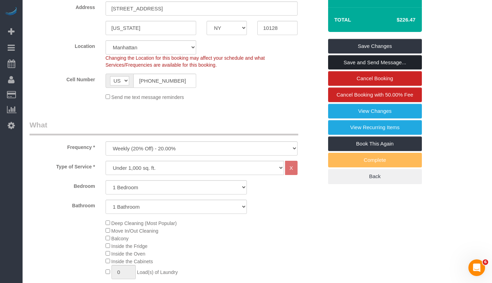
click at [402, 66] on link "Save and Send Message..." at bounding box center [375, 62] width 94 height 15
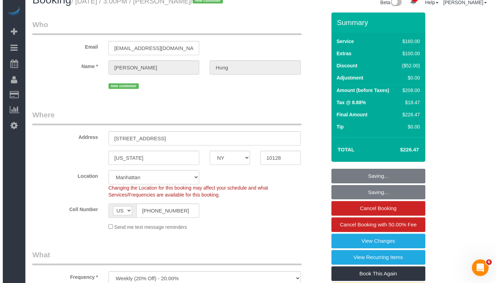
scroll to position [0, 0]
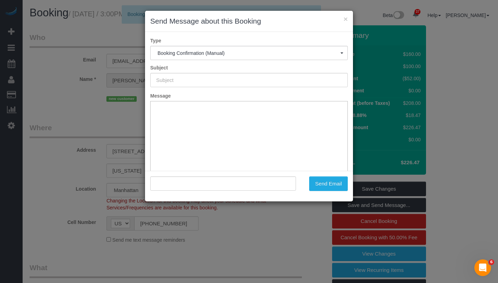
type input "Cleaning Confirmed for 10/11/2025 at 3:00pm"
type input ""Penny Hung" <pennyxhung@gmail.com>"
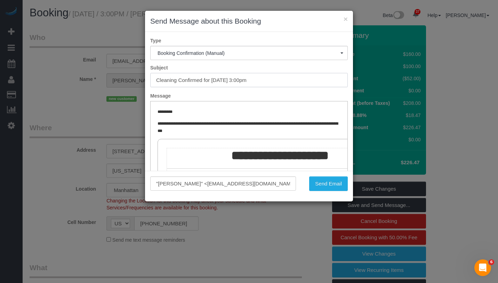
drag, startPoint x: 212, startPoint y: 81, endPoint x: 288, endPoint y: 81, distance: 75.7
click at [288, 81] on input "Cleaning Confirmed for 10/11/2025 at 3:00pm" at bounding box center [248, 80] width 197 height 14
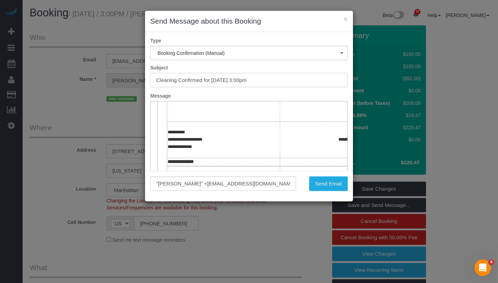
scroll to position [73, 0]
click at [246, 174] on div ""Penny Hung" <pennyxhung@gmail.com> Send Email" at bounding box center [249, 186] width 208 height 31
drag, startPoint x: 255, startPoint y: 169, endPoint x: 309, endPoint y: 171, distance: 53.9
click at [309, 171] on tr "**********" at bounding box center [279, 169] width 225 height 8
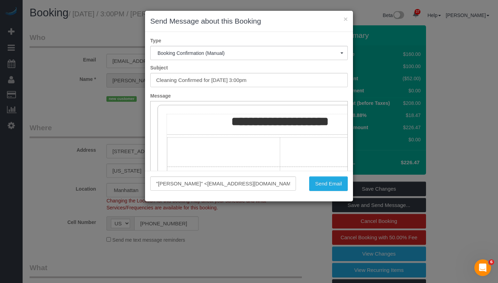
scroll to position [88, 0]
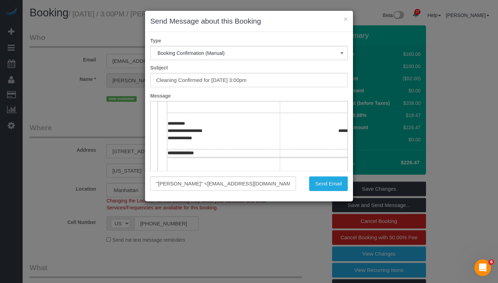
click at [311, 145] on td "**********" at bounding box center [336, 131] width 113 height 36
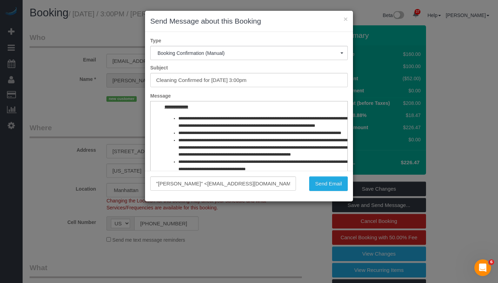
scroll to position [269, 0]
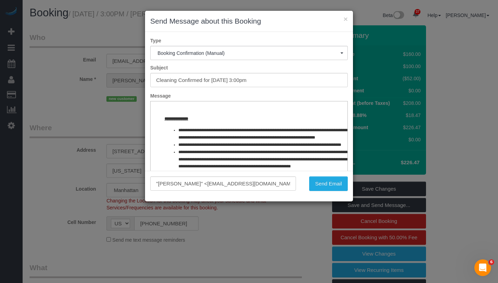
click at [281, 167] on span "**********" at bounding box center [277, 159] width 198 height 19
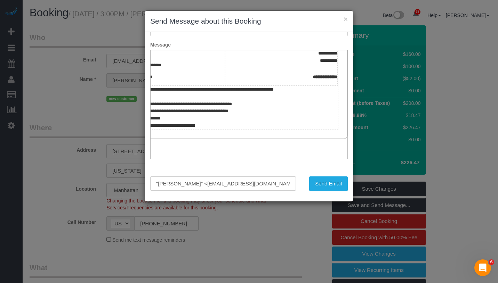
scroll to position [178, 65]
click at [337, 186] on button "Send Email" at bounding box center [328, 184] width 39 height 15
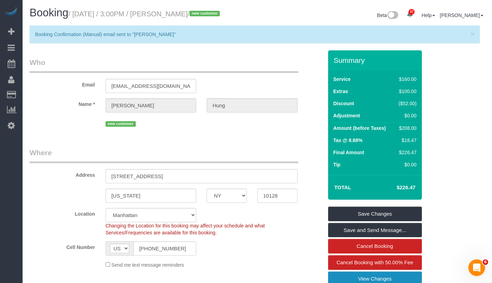
click at [400, 279] on link "View Changes" at bounding box center [375, 279] width 94 height 15
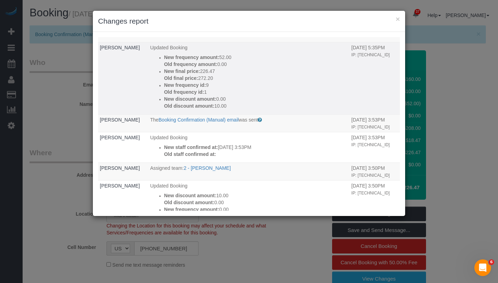
scroll to position [65, 0]
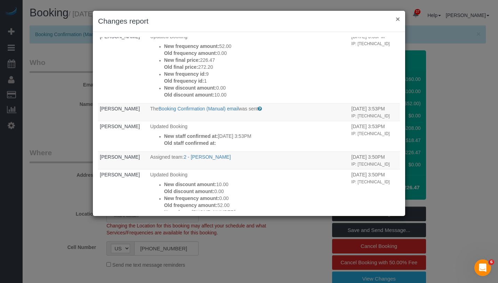
click at [396, 19] on button "×" at bounding box center [397, 18] width 4 height 7
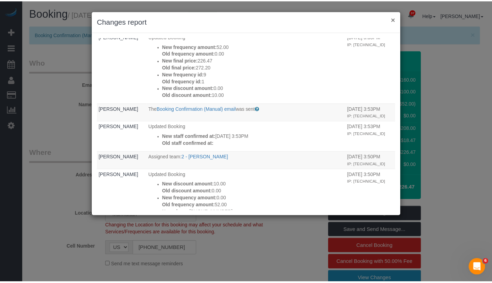
scroll to position [3, 0]
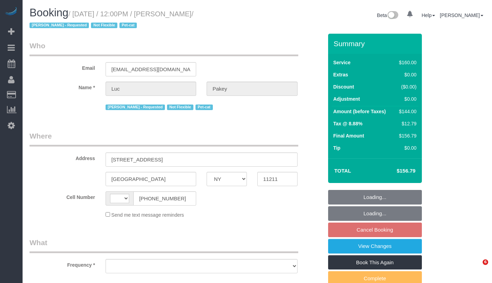
select select "NY"
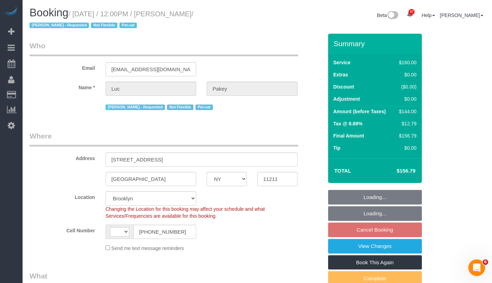
select select "string:[GEOGRAPHIC_DATA]"
select select "object:825"
select select "spot5"
select select "number:89"
select select "number:90"
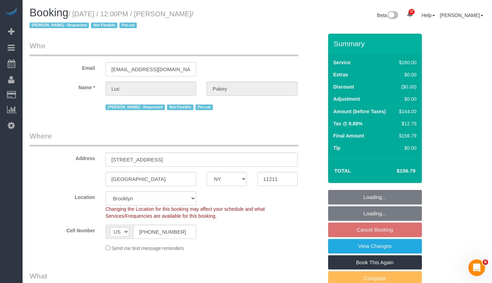
select select "number:14"
select select "number:5"
select select "object:1418"
select select "string:stripe-pm_1QAXYW4VGloSiKo7uBqwQ0lA"
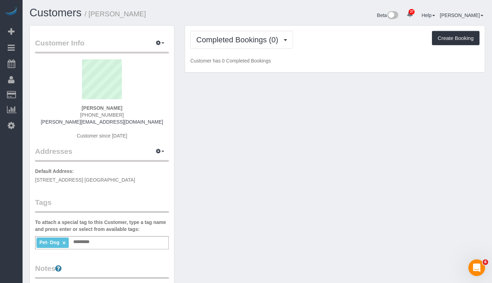
click at [116, 244] on div "Pet- Dog × Add a tag" at bounding box center [102, 242] width 134 height 13
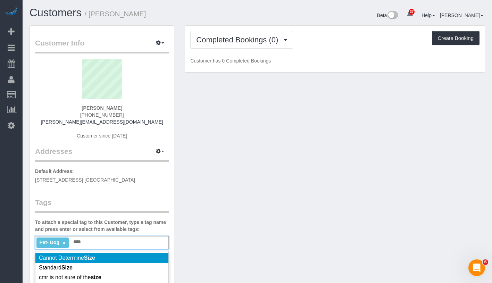
type input "****"
click at [104, 258] on li "Cannot Determine Size" at bounding box center [101, 258] width 133 height 10
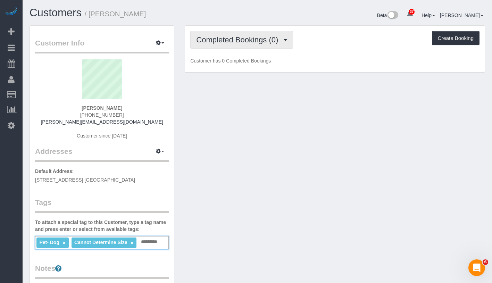
click at [238, 39] on span "Completed Bookings (0)" at bounding box center [238, 39] width 85 height 9
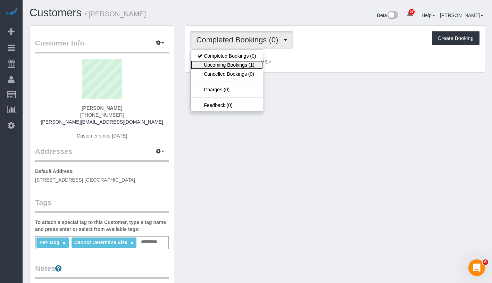
click at [233, 64] on link "Upcoming Bookings (1)" at bounding box center [227, 64] width 72 height 9
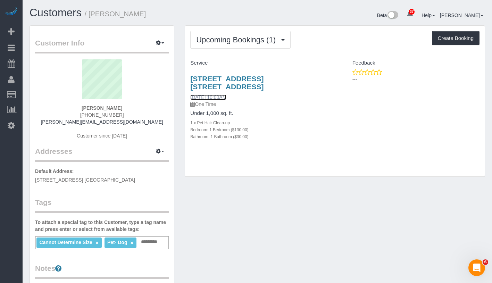
click at [206, 98] on link "[DATE] 10:00AM" at bounding box center [208, 98] width 36 height 6
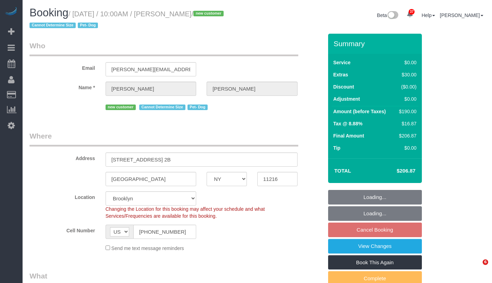
select select "NY"
select select "spot3"
select select "number:57"
select select "number:75"
select select "number:13"
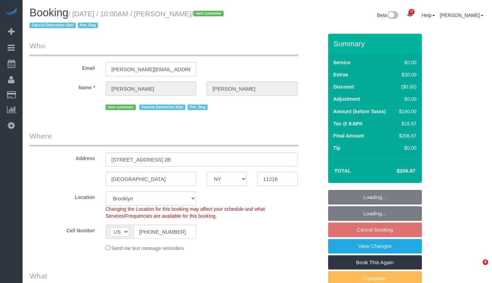
select select "number:5"
select select "1"
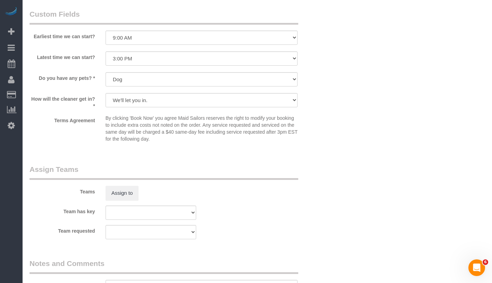
scroll to position [959, 0]
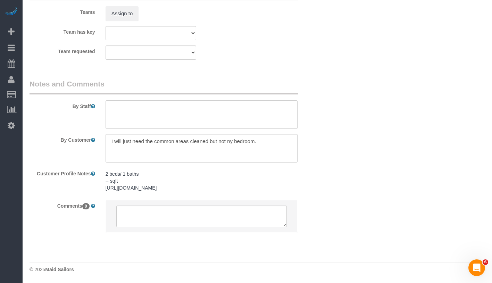
click at [169, 171] on pre "2 beds/ 1 baths -- sqft [URL][DOMAIN_NAME]" at bounding box center [202, 181] width 192 height 21
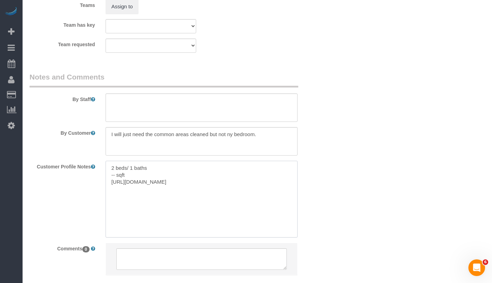
click at [166, 165] on textarea "2 beds/ 1 baths -- sqft https://www.zillow.com/homedetails/346-Gates-Ave-APT-2B…" at bounding box center [202, 199] width 192 height 77
click at [293, 191] on textarea "2 beds/ 1 baths -- sqft https://www.zillow.com/homedetails/346-Gates-Ave-APT-2B…" at bounding box center [202, 199] width 192 height 77
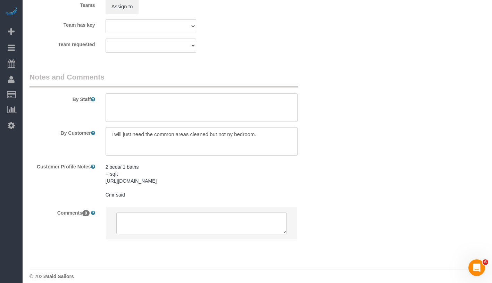
click at [202, 198] on pre "2 beds/ 1 baths -- sqft https://www.zillow.com/homedetails/346-Gates-Ave-APT-2B…" at bounding box center [202, 181] width 192 height 35
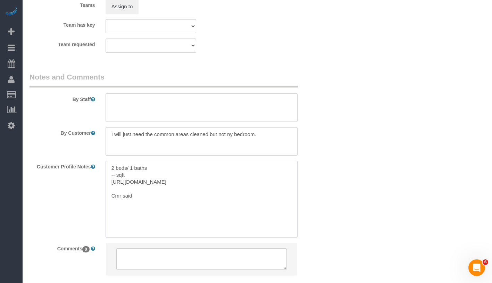
click at [202, 201] on textarea "2 beds/ 1 baths -- sqft https://www.zillow.com/homedetails/346-Gates-Ave-APT-2B…" at bounding box center [202, 199] width 192 height 77
type textarea "2 beds/ 1 baths -- sqft https://www.zillow.com/homedetails/346-Gates-Ave-APT-2B…"
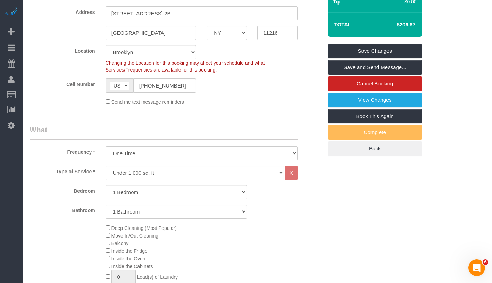
scroll to position [212, 0]
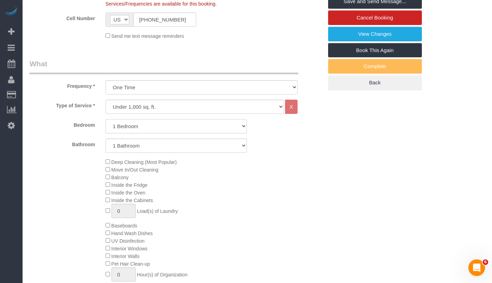
click at [213, 128] on select "Studio 1 Bedroom 2 Bedrooms 3 Bedrooms" at bounding box center [176, 126] width 141 height 14
select select "0"
click at [106, 119] on select "Studio 1 Bedroom 2 Bedrooms 3 Bedrooms" at bounding box center [176, 126] width 141 height 14
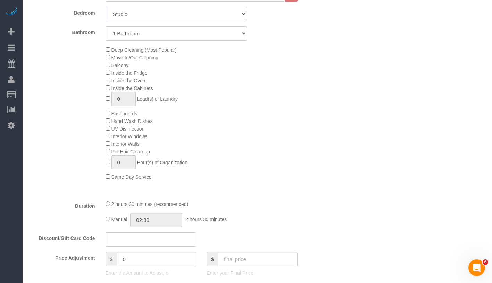
scroll to position [348, 0]
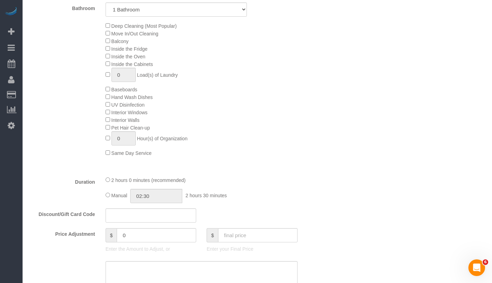
select select "spot63"
type input "02:00"
click at [107, 198] on div "Manual 02:00 2 hours 0 minutes" at bounding box center [202, 196] width 192 height 14
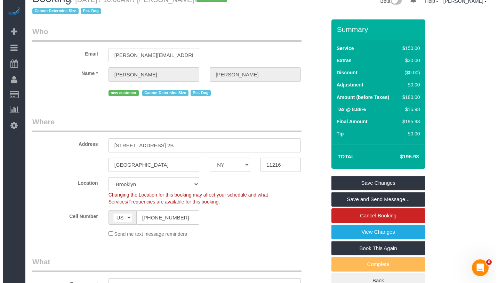
scroll to position [0, 0]
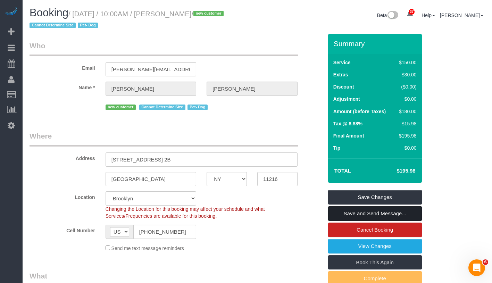
click at [417, 211] on link "Save and Send Message..." at bounding box center [375, 213] width 94 height 15
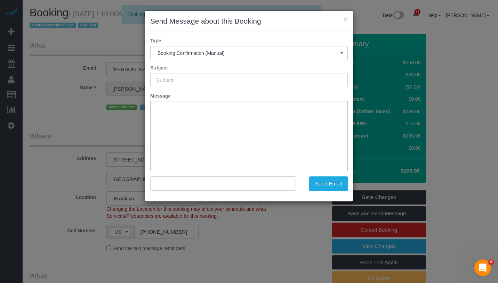
type input "Cleaning Confirmed for 10/12/2025 at 10:00am"
type input ""Meghan Gerard" <meghan.gerard1@gmail.com>"
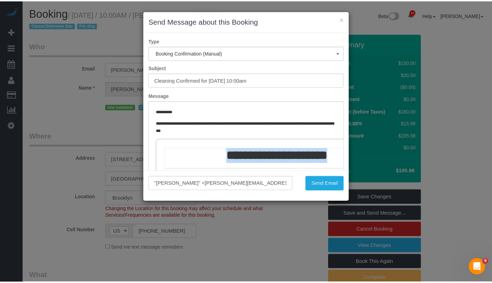
scroll to position [0, 65]
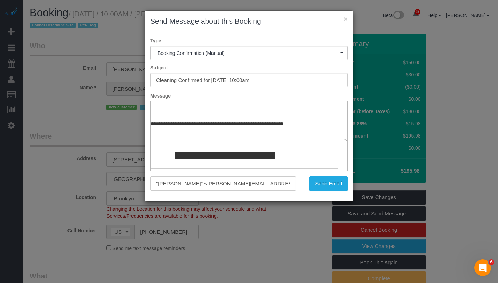
drag, startPoint x: 212, startPoint y: 156, endPoint x: 349, endPoint y: 159, distance: 136.9
copy tbody
click at [334, 181] on button "Send Email" at bounding box center [328, 184] width 39 height 15
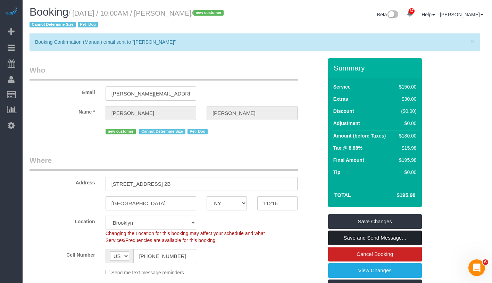
scroll to position [0, 0]
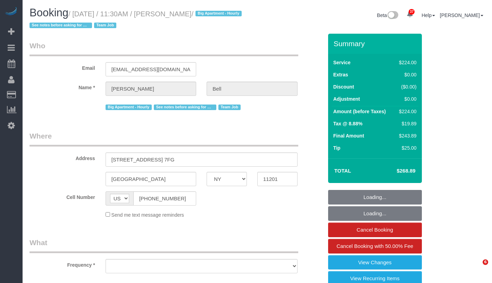
select select "NY"
select select "string:stripe-pm_1KXFUA4VGloSiKo7ffajs4Qi"
select select "number:89"
select select "number:90"
select select "number:15"
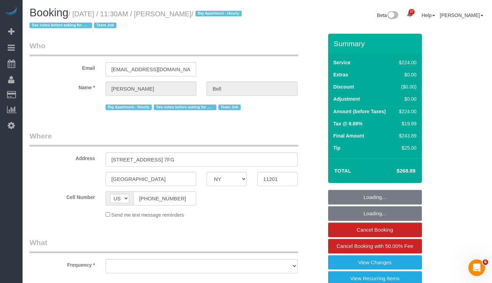
select select "number:5"
select select "number:21"
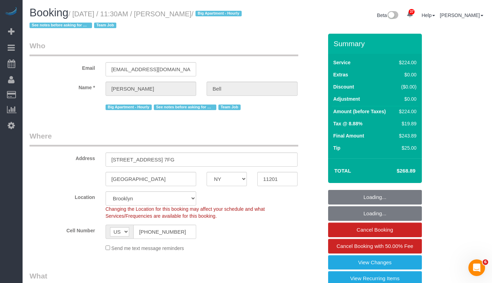
select select "object:994"
select select "210"
select select "object:1327"
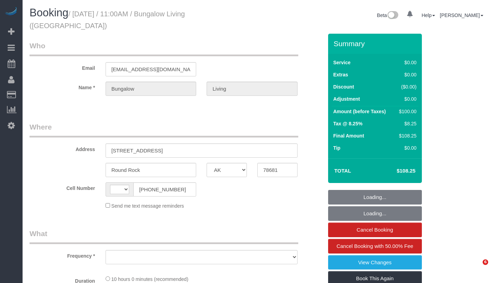
select select "[GEOGRAPHIC_DATA]"
select select "string:[GEOGRAPHIC_DATA]"
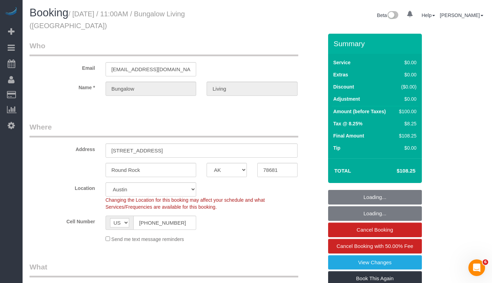
select select "object:1088"
select select "5"
select select "spot1"
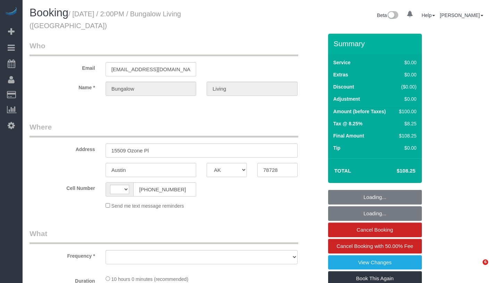
select select "[GEOGRAPHIC_DATA]"
select select "object:472"
select select "number:89"
select select "number:90"
select select "number:15"
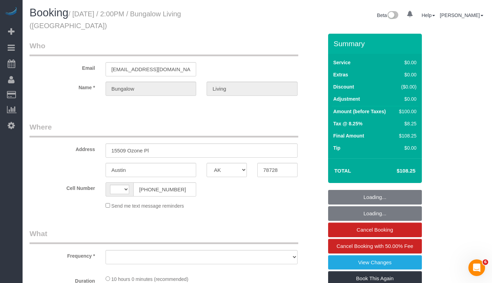
select select "number:7"
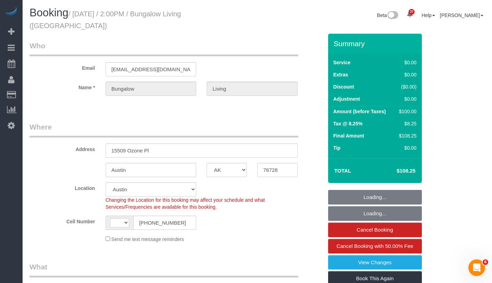
select select "object:1042"
select select "string:[GEOGRAPHIC_DATA]"
select select "5"
select select "spot1"
select select "5"
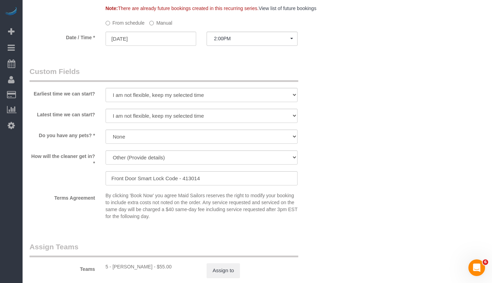
scroll to position [753, 0]
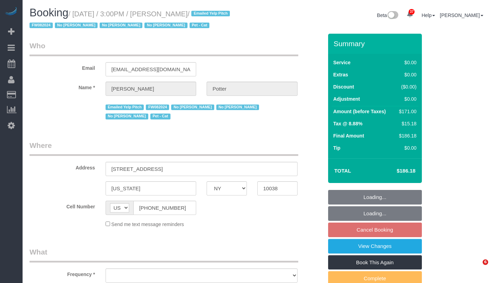
select select "NY"
select select "object:1527"
select select "spot8"
select select "number:62"
select select "number:75"
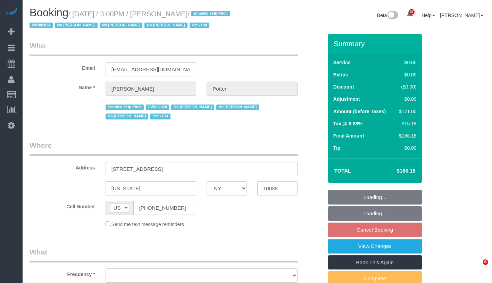
select select "number:14"
select select "number:5"
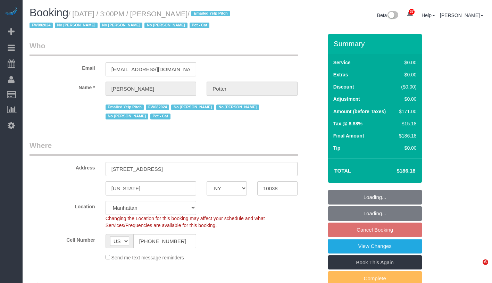
select select "2"
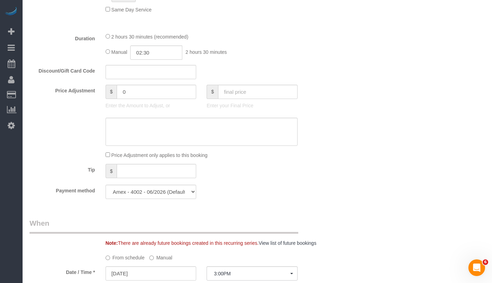
scroll to position [504, 0]
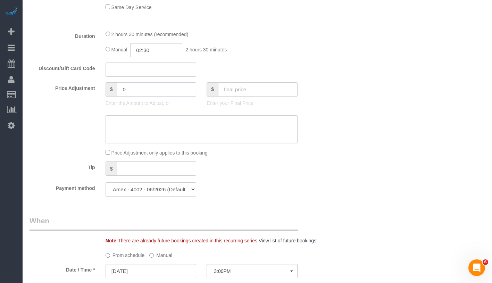
click at [158, 89] on input "0" at bounding box center [157, 89] width 80 height 14
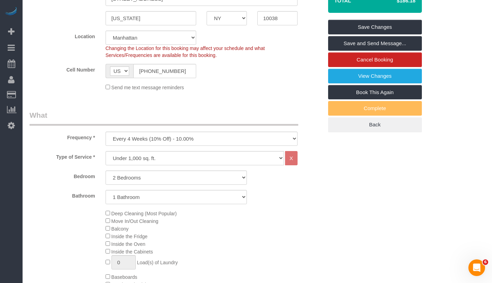
scroll to position [0, 0]
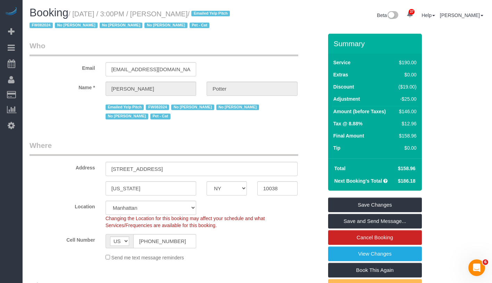
type input "-25"
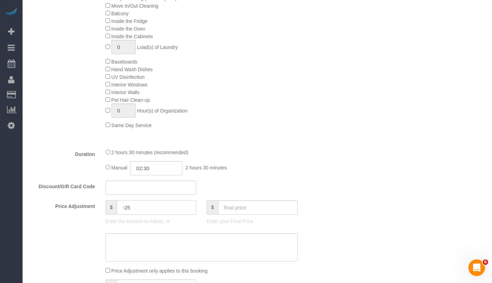
scroll to position [531, 0]
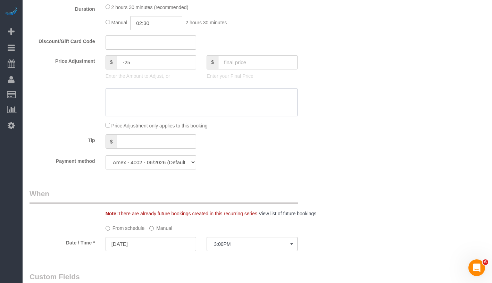
click at [211, 101] on textarea at bounding box center [202, 102] width 192 height 28
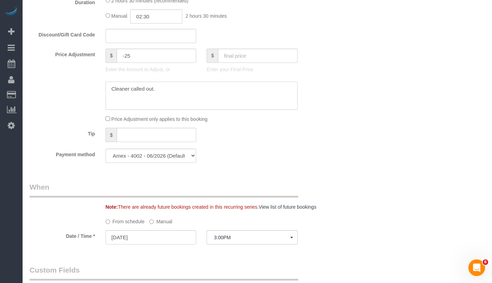
scroll to position [532, 0]
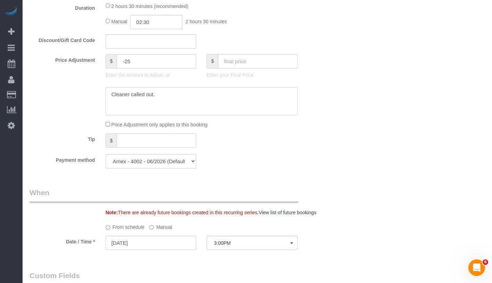
click at [113, 93] on textarea at bounding box center [202, 101] width 192 height 28
click at [212, 93] on textarea at bounding box center [202, 101] width 192 height 28
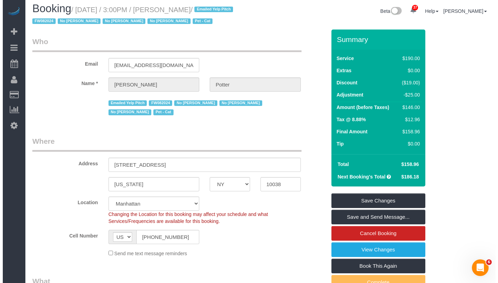
scroll to position [0, 0]
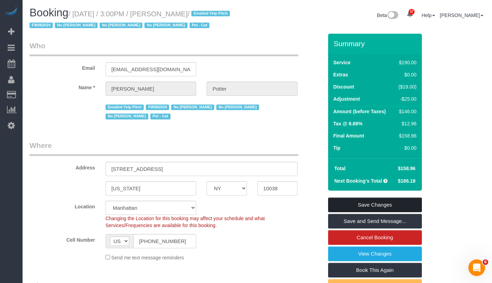
type textarea "Rescheduled due to cleaner called out"
click at [416, 202] on link "Save Changes" at bounding box center [375, 205] width 94 height 15
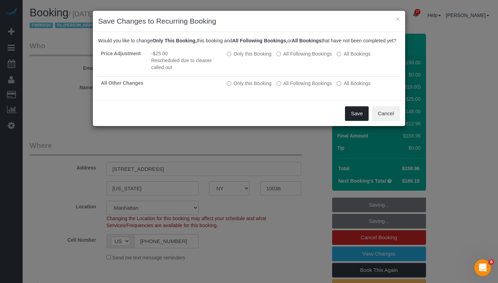
click at [357, 119] on button "Save" at bounding box center [357, 113] width 24 height 15
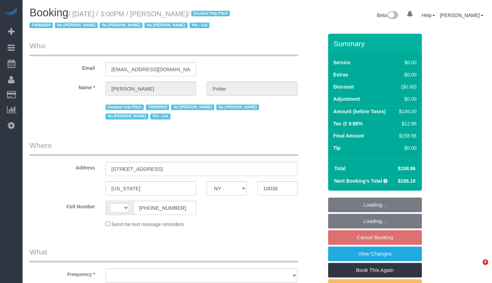
select select "NY"
select select "string:[GEOGRAPHIC_DATA]"
select select "object:832"
select select "number:62"
select select "number:75"
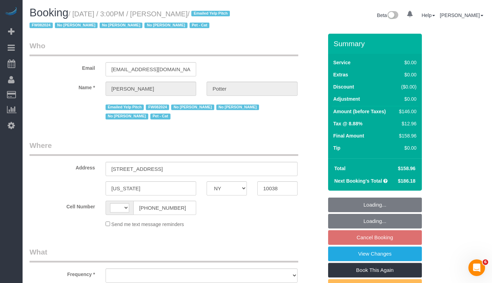
select select "number:14"
select select "number:5"
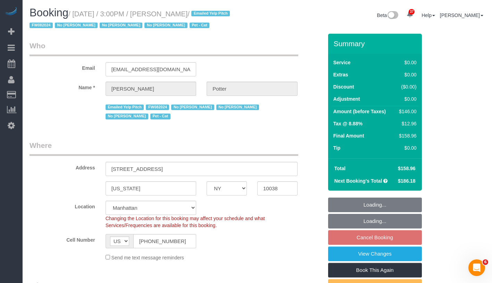
select select "object:987"
select select "string:stripe-pm_1M0pwl4VGloSiKo7e0pYCX8B"
select select "spot8"
select select "2"
click at [404, 253] on link "View Changes" at bounding box center [375, 254] width 94 height 15
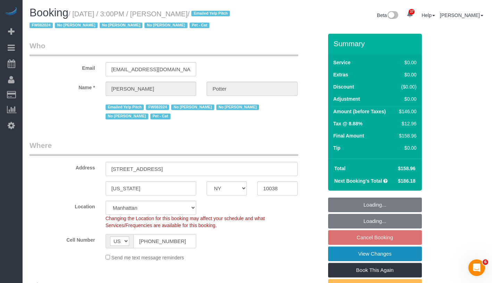
select select "2"
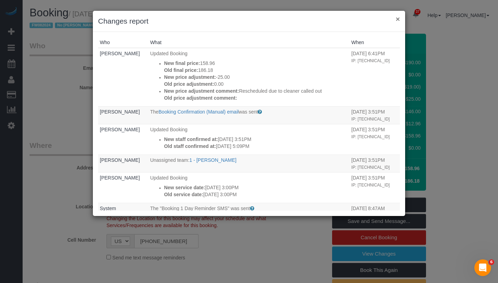
click at [399, 21] on button "×" at bounding box center [397, 18] width 4 height 7
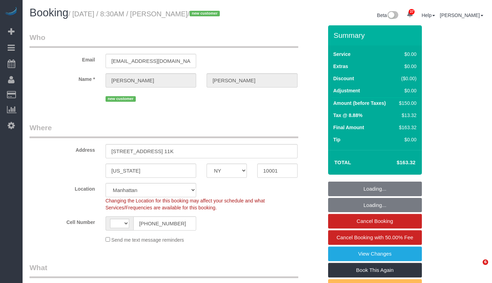
select select "NY"
select select "string:stripe-pm_1SFes54VGloSiKo7c7ov8XN6"
select select "number:89"
select select "number:90"
select select "number:15"
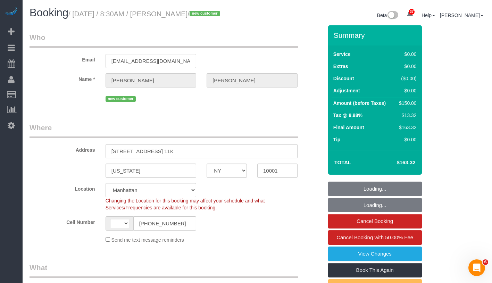
select select "number:5"
select select "string:US"
select select "object:1073"
click at [397, 260] on link "View Changes" at bounding box center [375, 254] width 94 height 15
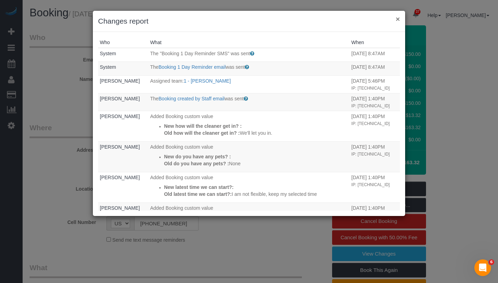
click at [399, 19] on button "×" at bounding box center [397, 18] width 4 height 7
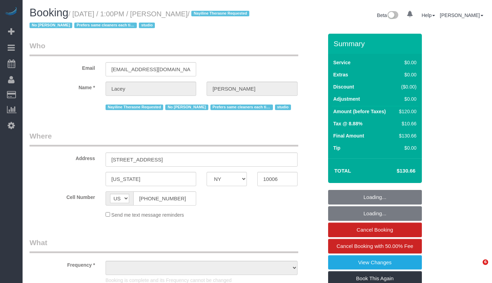
select select "NY"
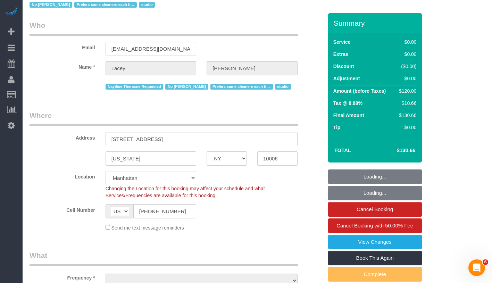
select select "string:stripe-pm_1QnwjA4VGloSiKo7h3HCAQgS"
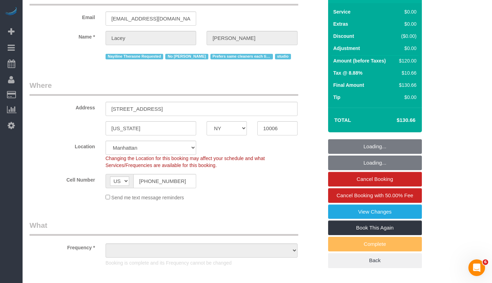
select select "object:859"
select select "number:61"
select select "number:77"
select select "number:15"
select select "number:5"
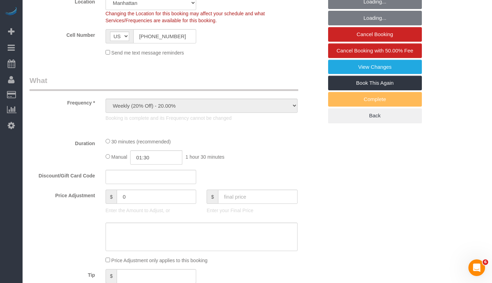
select select "spot1"
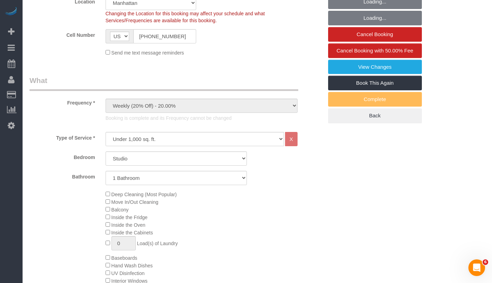
select select "object:1556"
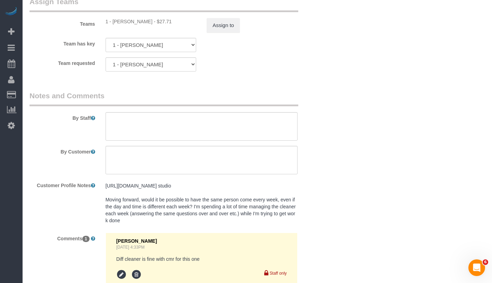
scroll to position [993, 0]
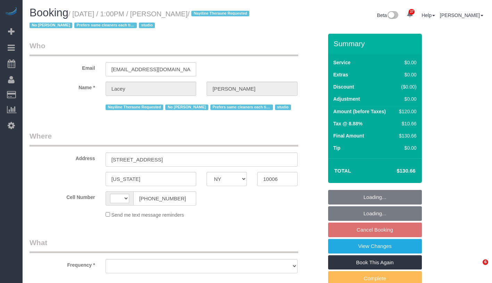
select select "NY"
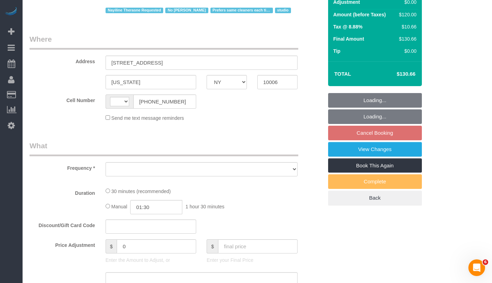
select select "string:[GEOGRAPHIC_DATA]"
select select "string:stripe-pm_1QnwjA4VGloSiKo7h3HCAQgS"
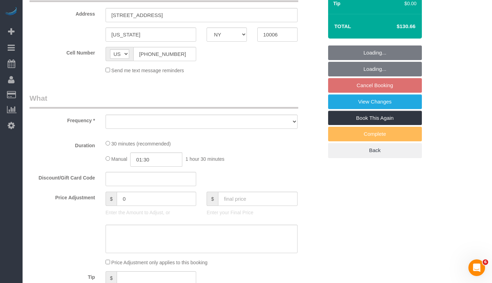
select select "object:821"
select select "spot6"
select select "number:61"
select select "number:77"
select select "number:15"
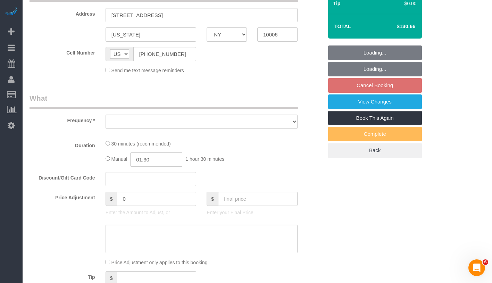
select select "number:5"
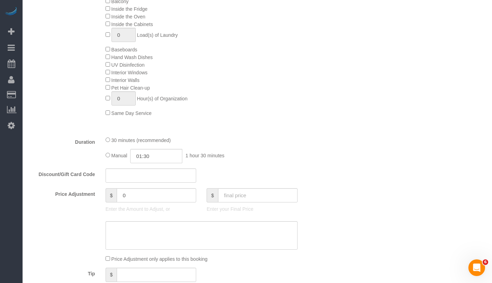
select select "object:1519"
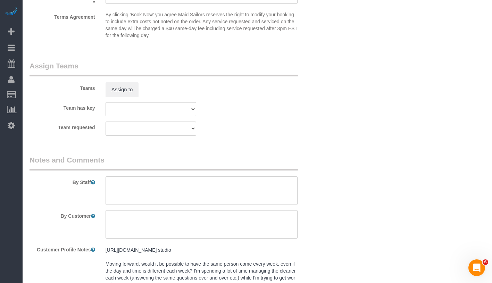
scroll to position [904, 0]
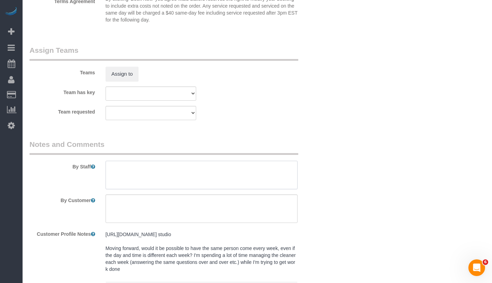
click at [221, 170] on textarea at bounding box center [202, 175] width 192 height 28
click at [169, 167] on textarea at bounding box center [202, 175] width 192 height 28
click at [237, 171] on textarea at bounding box center [202, 175] width 192 height 28
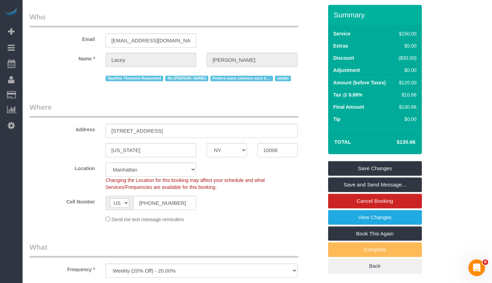
scroll to position [0, 0]
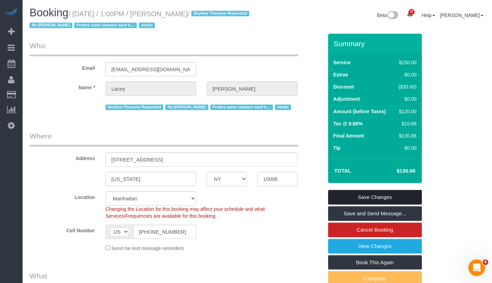
type textarea "Please remove shoes when you enter or wear shoe covers."
click at [385, 198] on link "Save Changes" at bounding box center [375, 197] width 94 height 15
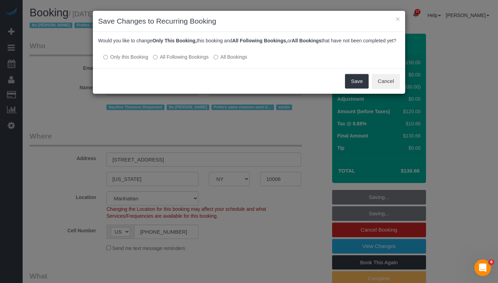
click at [174, 60] on label "All Following Bookings" at bounding box center [181, 57] width 56 height 7
click at [351, 89] on button "Save" at bounding box center [357, 81] width 24 height 15
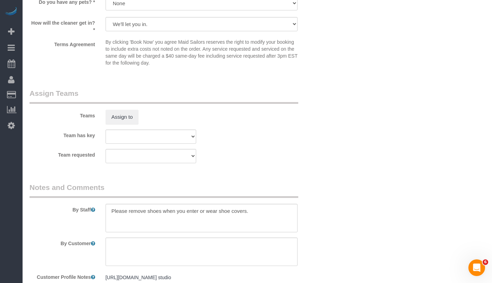
scroll to position [910, 0]
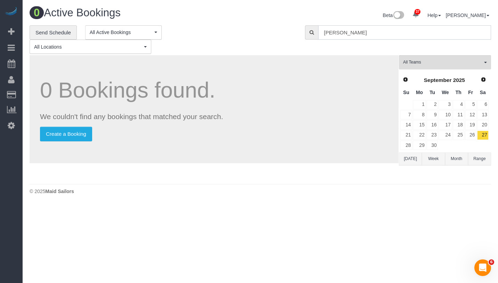
click at [370, 34] on input "Audrey Marks" at bounding box center [404, 32] width 173 height 14
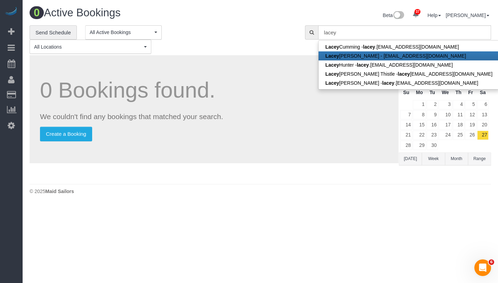
click at [371, 56] on link "Lacey Gutierrez - lsgutierr@gmail.com" at bounding box center [408, 55] width 181 height 9
type input "lsgutierr@gmail.com"
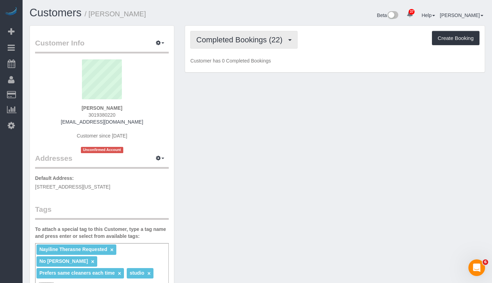
click at [239, 43] on span "Completed Bookings (22)" at bounding box center [241, 39] width 90 height 9
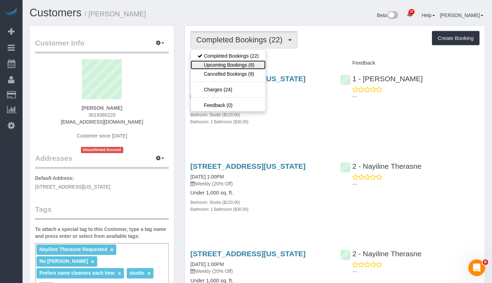
click at [248, 66] on link "Upcoming Bookings (8)" at bounding box center [228, 64] width 75 height 9
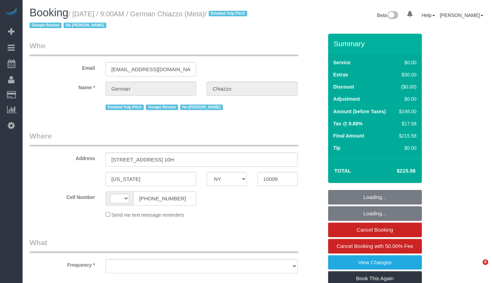
select select "NY"
select select "number:89"
select select "number:90"
select select "number:15"
select select "number:5"
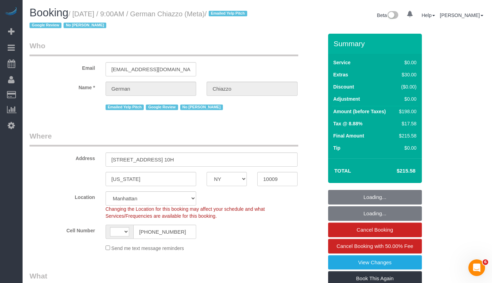
select select "string:[GEOGRAPHIC_DATA]"
select select "object:978"
select select "string:stripe-pm_1QEG7i4VGloSiKo7n9NBFfXQ"
select select "2"
select select "spot1"
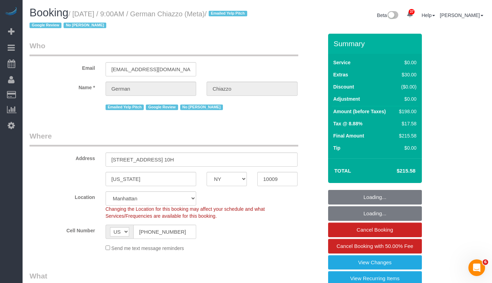
select select "object:1091"
select select "2"
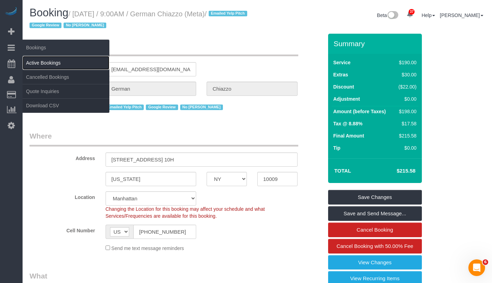
click at [52, 63] on link "Active Bookings" at bounding box center [66, 63] width 87 height 14
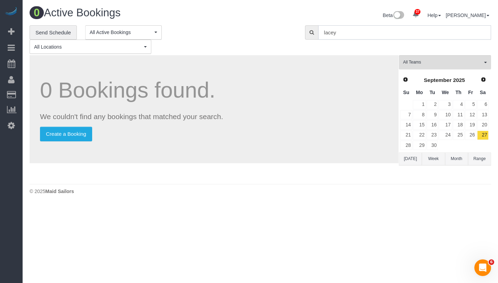
click at [358, 33] on input "lacey" at bounding box center [404, 32] width 173 height 14
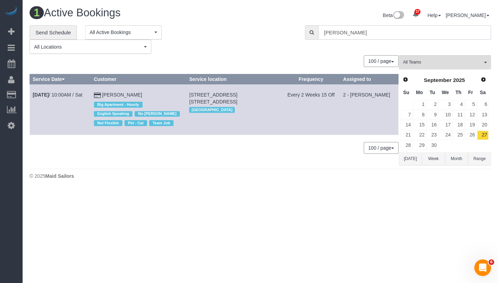
click at [354, 33] on input "[PERSON_NAME]" at bounding box center [404, 32] width 173 height 14
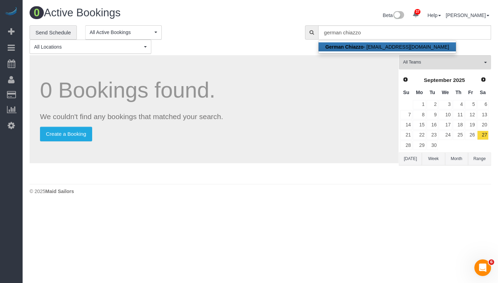
click at [369, 46] on link "German Chiazzo - [EMAIL_ADDRESS][DOMAIN_NAME]" at bounding box center [387, 46] width 138 height 9
type input "[EMAIL_ADDRESS][DOMAIN_NAME]"
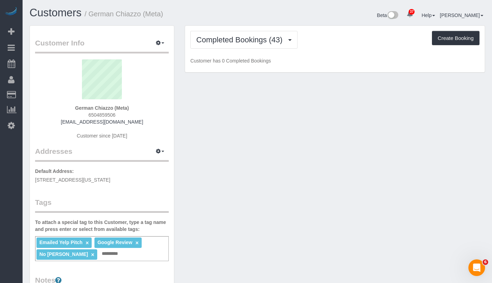
click at [120, 255] on div "Emailed Yelp Pitch × Google Review × No [PERSON_NAME] × Add a tag" at bounding box center [102, 248] width 134 height 25
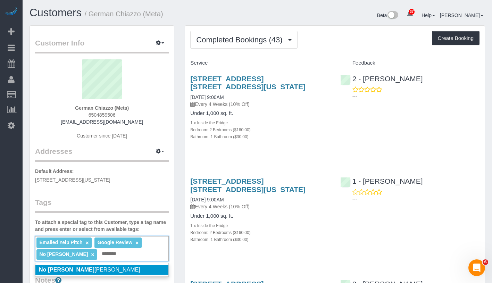
type input "********"
click at [123, 269] on li "No [PERSON_NAME]" at bounding box center [101, 270] width 133 height 10
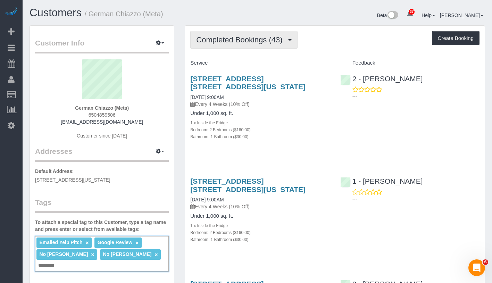
click at [226, 40] on span "Completed Bookings (43)" at bounding box center [241, 39] width 90 height 9
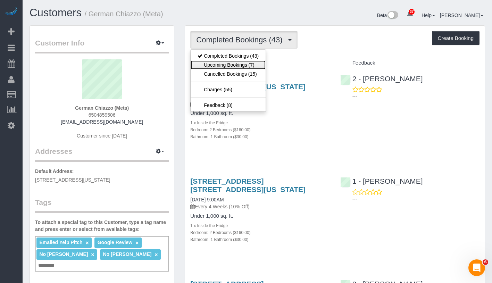
click at [224, 62] on link "Upcoming Bookings (7)" at bounding box center [228, 64] width 75 height 9
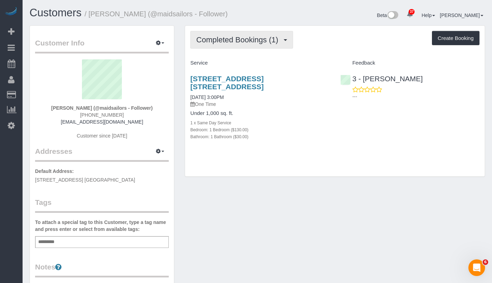
click at [253, 36] on span "Completed Bookings (1)" at bounding box center [238, 39] width 85 height 9
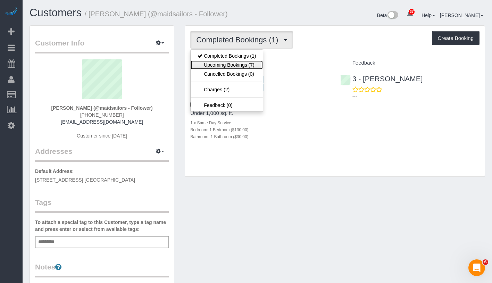
click at [229, 62] on link "Upcoming Bookings (7)" at bounding box center [227, 64] width 72 height 9
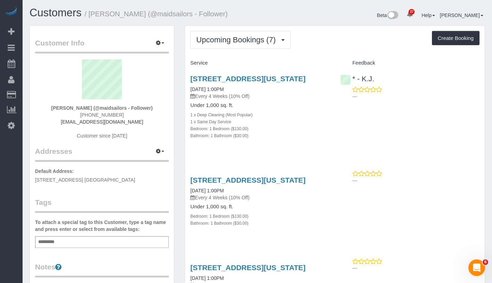
click at [186, 97] on div "12-23 Astoria Blvd, Apt.2f, New York, NY 11102 10/10/2025 1:00PM Every 4 Weeks …" at bounding box center [260, 111] width 150 height 84
drag, startPoint x: 52, startPoint y: 109, endPoint x: 159, endPoint y: 109, distance: 106.3
click at [159, 109] on div "Nicole Youssef (@maidsailors - Follower) (562) 760-1905 nicoleayoussef@gmail.co…" at bounding box center [102, 102] width 134 height 87
copy strong "Nicole Youssef (@maidsailors - Follower)"
click at [207, 94] on div "12-23 Astoria Blvd, Apt.2f, New York, NY 11102 10/10/2025 1:00PM Every 4 Weeks …" at bounding box center [259, 87] width 139 height 25
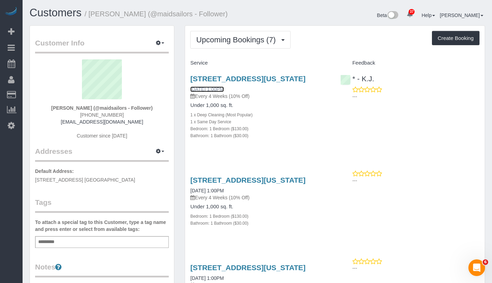
click at [207, 92] on link "10/10/2025 1:00PM" at bounding box center [206, 90] width 33 height 6
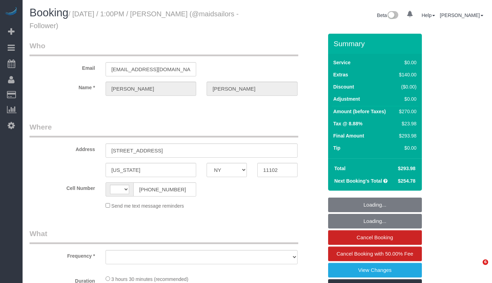
select select "NY"
select select "object:566"
select select "number:59"
select select "number:75"
select select "number:15"
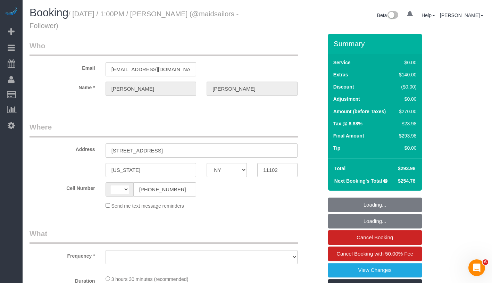
select select "number:5"
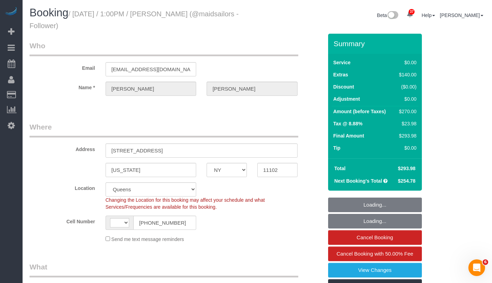
select select "object:721"
select select "string:[GEOGRAPHIC_DATA]"
select select "string:stripe-pm_1SGgox4VGloSiKo7XXUSv5So"
select select "1"
select select "spot1"
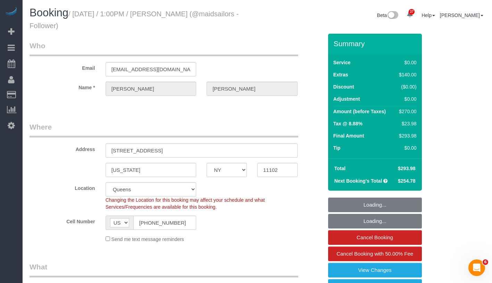
select select "1"
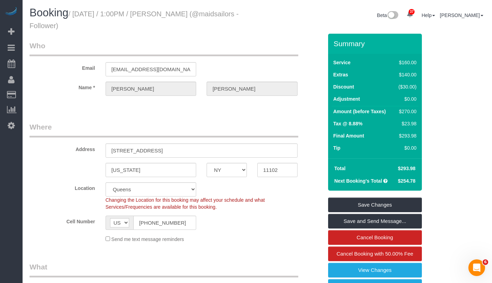
drag, startPoint x: 79, startPoint y: 14, endPoint x: 119, endPoint y: 28, distance: 42.0
click at [119, 28] on h1 "Booking / [DATE] / 1:00PM / [PERSON_NAME] (@maidsailors - Follower)" at bounding box center [141, 19] width 223 height 24
copy small "[DATE] / 1:00PM / [PERSON_NAME] (@maidsailors - Follower)"
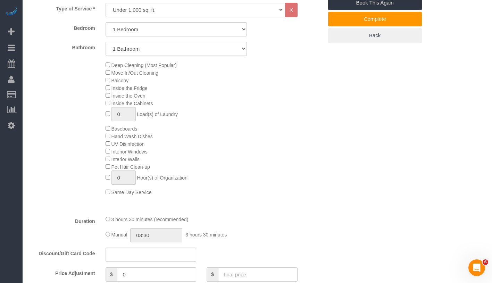
scroll to position [239, 0]
